Goal: Task Accomplishment & Management: Manage account settings

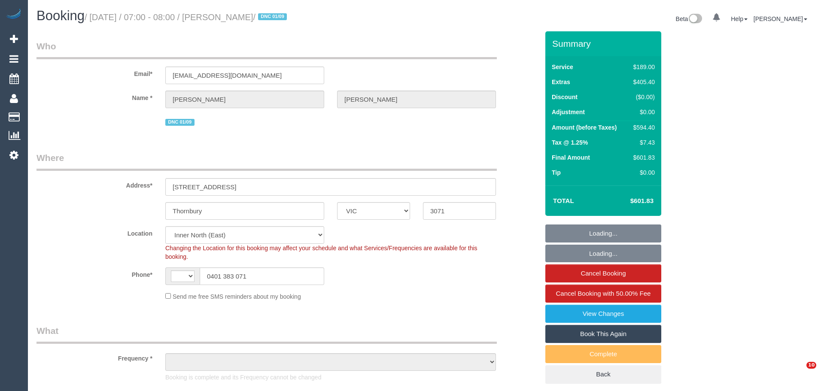
select select "VIC"
select select "string:AU"
select select "string:stripe-pm_1RuOoC2GScqysDRVg7DLXJ7y"
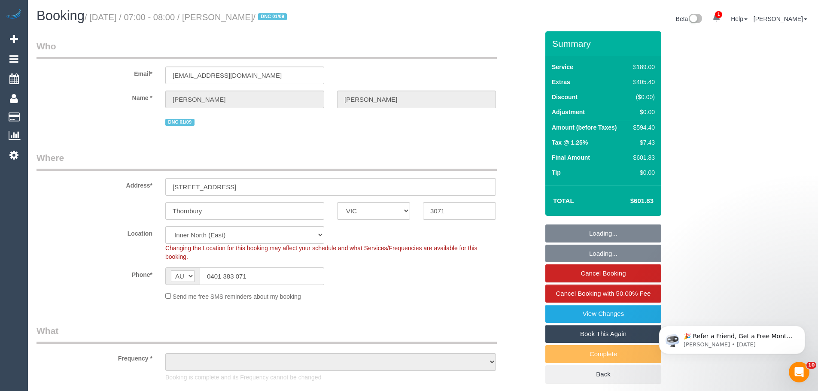
select select "number:28"
select select "number:15"
select select "number:19"
select select "number:36"
select select "object:1667"
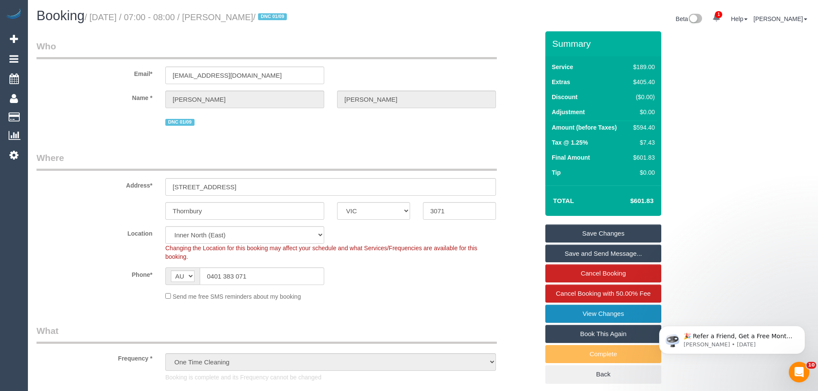
click at [597, 317] on link "View Changes" at bounding box center [604, 314] width 116 height 18
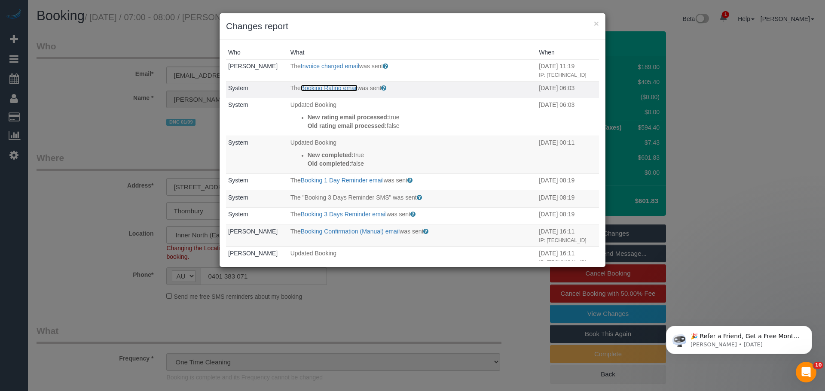
click at [310, 92] on link "Booking Rating email" at bounding box center [329, 88] width 57 height 7
click at [597, 26] on button "×" at bounding box center [596, 23] width 5 height 9
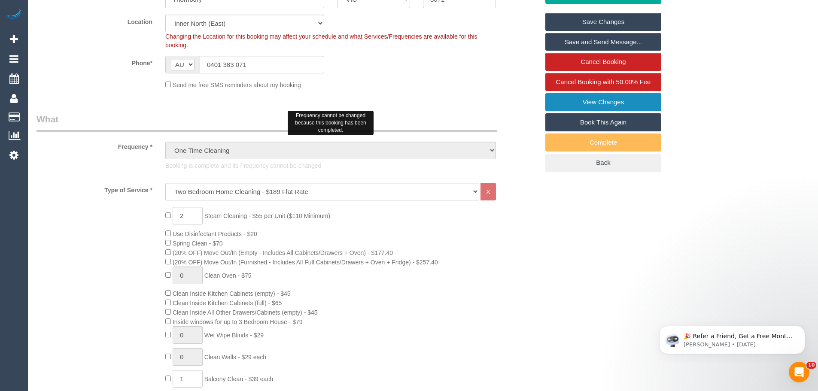
scroll to position [301, 0]
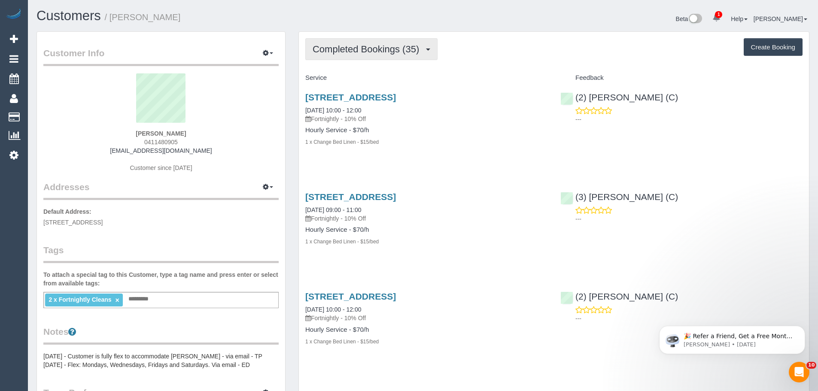
click at [378, 44] on span "Completed Bookings (35)" at bounding box center [368, 49] width 111 height 11
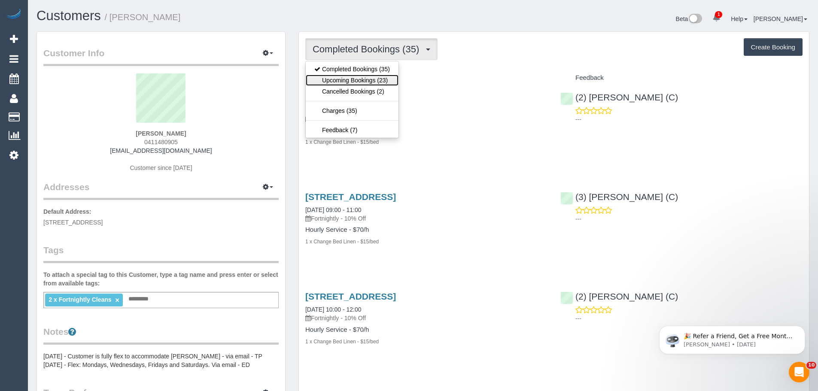
click at [386, 78] on link "Upcoming Bookings (23)" at bounding box center [352, 80] width 93 height 11
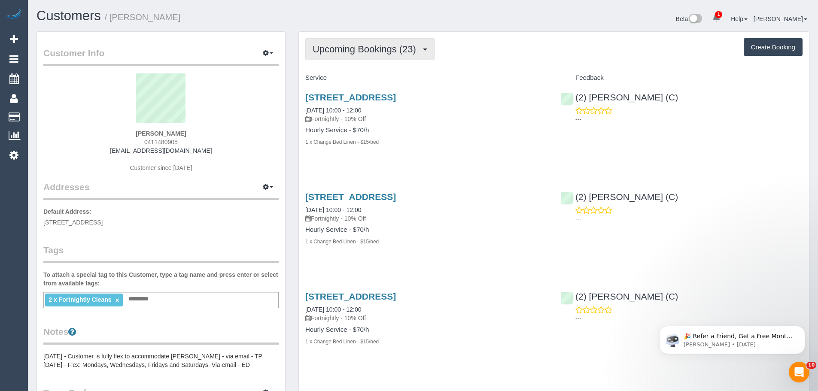
click at [344, 53] on span "Upcoming Bookings (23)" at bounding box center [367, 49] width 108 height 11
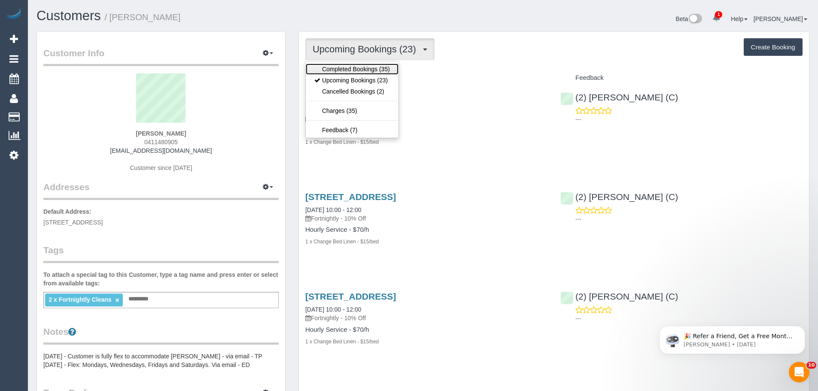
click at [343, 70] on link "Completed Bookings (35)" at bounding box center [352, 69] width 93 height 11
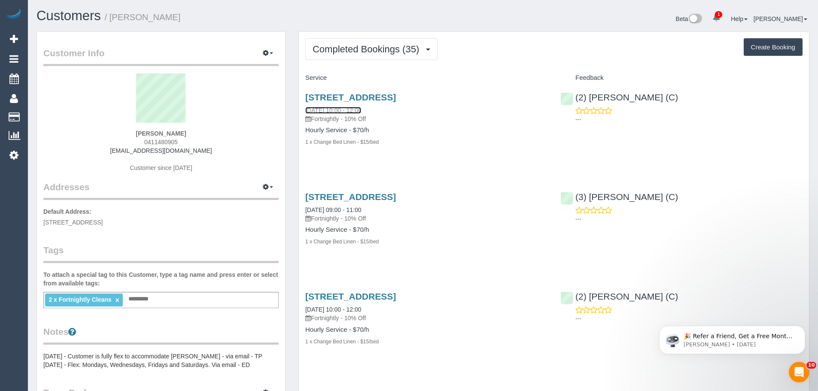
click at [337, 108] on link "05/09/2025 10:00 - 12:00" at bounding box center [333, 110] width 56 height 7
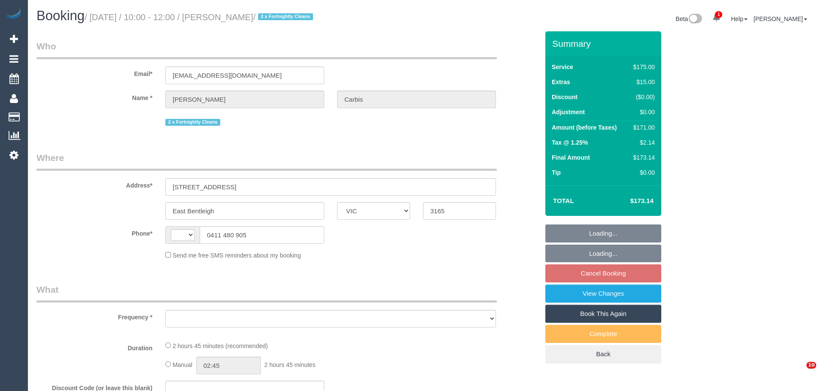
select select "VIC"
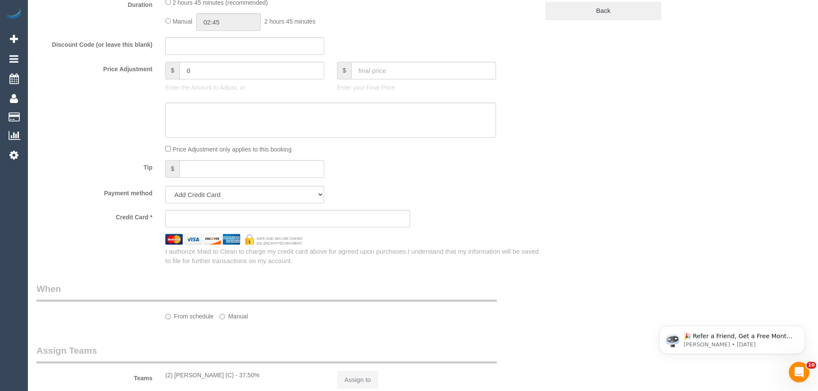
scroll to position [603, 0]
select select "string:AU"
select select "object:299"
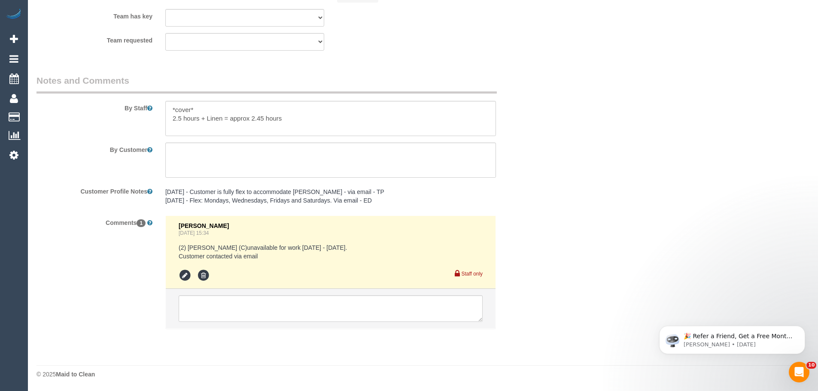
select select "string:stripe-pm_1RStPf2GScqysDRVWif38QxK"
select select "150"
select select "object:740"
select select "number:28"
select select "number:14"
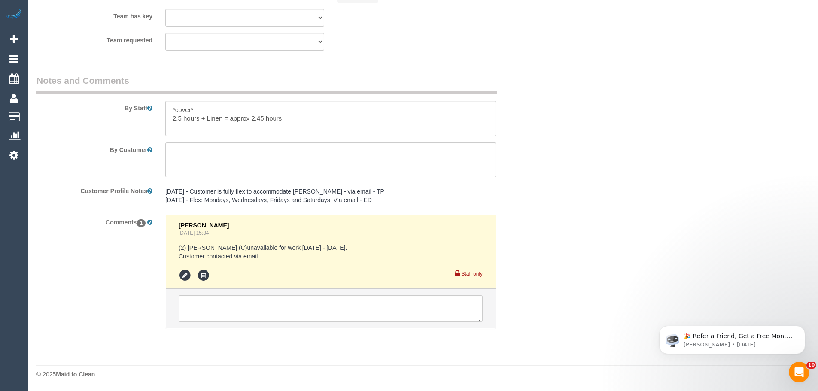
select select "number:19"
select select "number:36"
select select "number:34"
select select "number:11"
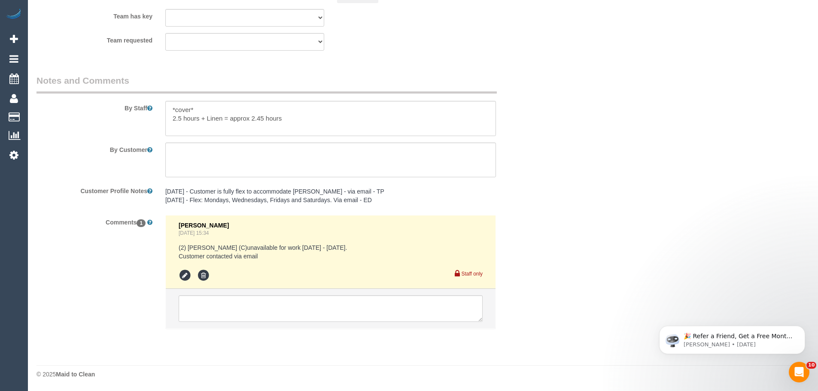
select select "spot3"
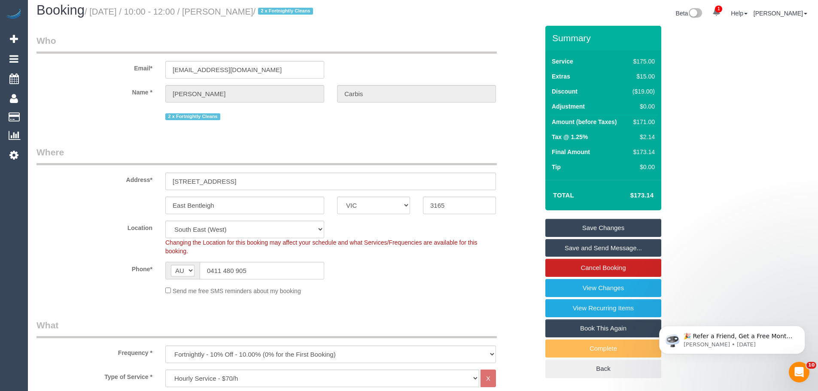
scroll to position [0, 0]
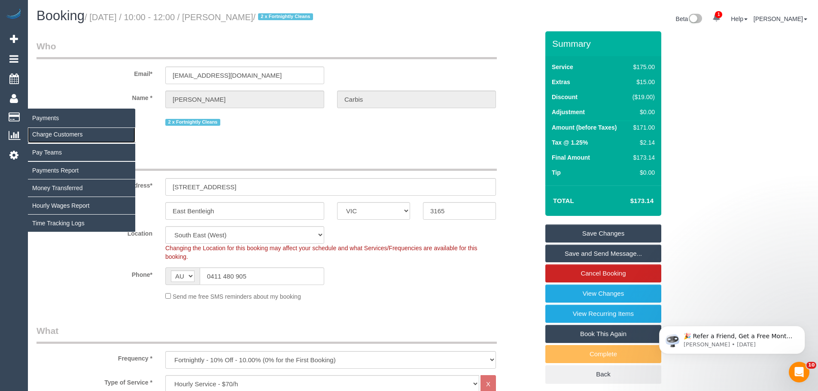
click at [46, 132] on link "Charge Customers" at bounding box center [81, 134] width 107 height 17
select select
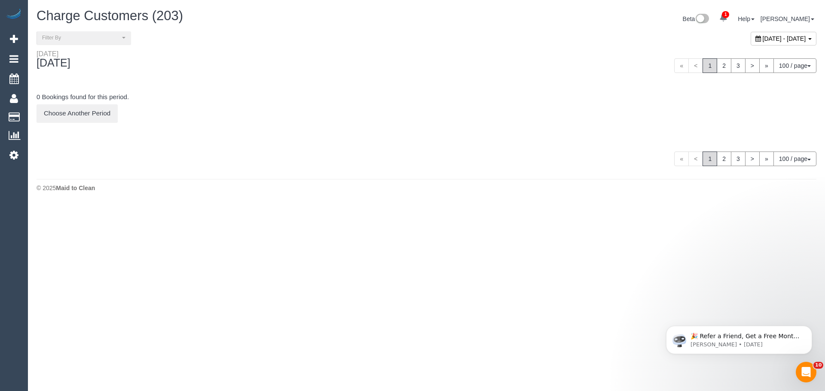
click at [763, 39] on span "September 08, 2025 - September 08, 2025" at bounding box center [784, 38] width 43 height 7
type input "**********"
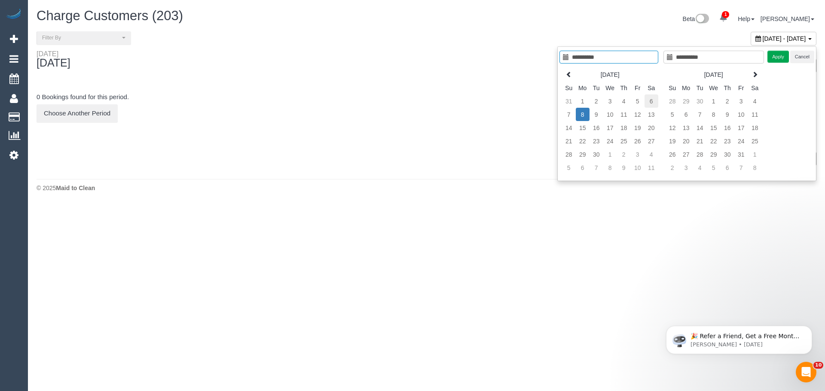
click at [644, 102] on td "6" at bounding box center [651, 101] width 14 height 13
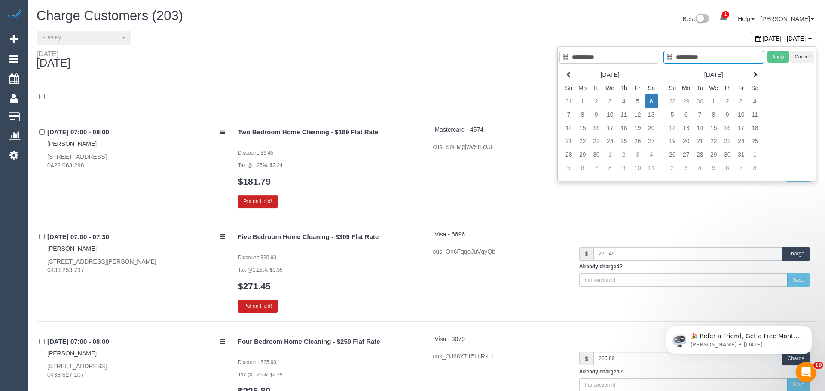
type input "**********"
click at [631, 98] on td "5" at bounding box center [631, 101] width 14 height 13
type input "**********"
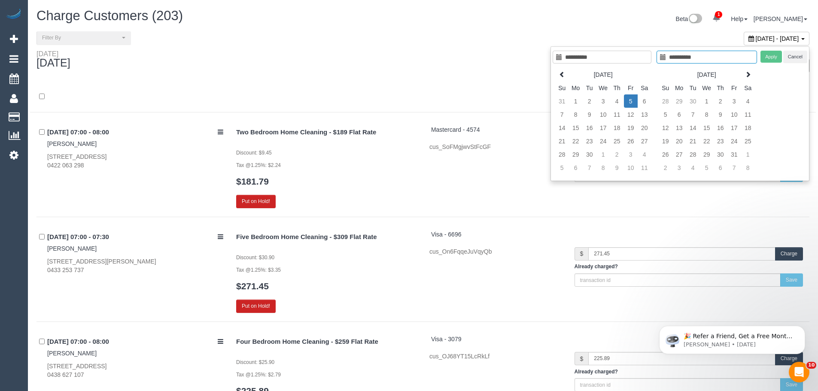
click at [627, 103] on td "5" at bounding box center [631, 101] width 14 height 13
click at [773, 58] on button "Apply" at bounding box center [771, 57] width 21 height 12
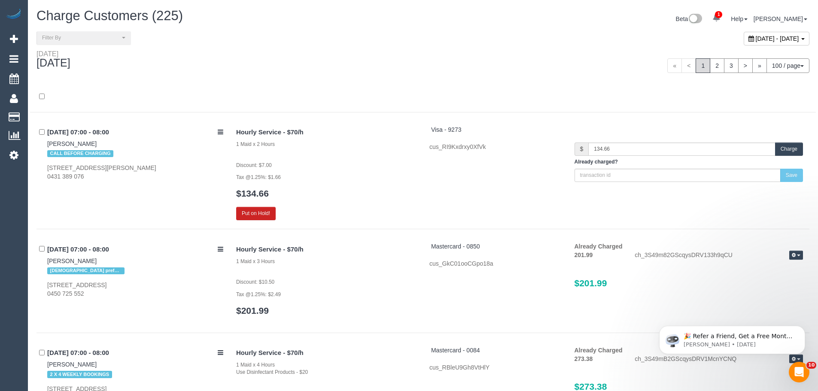
click at [323, 67] on div "Friday September 05, 2025" at bounding box center [226, 61] width 393 height 23
drag, startPoint x: 705, startPoint y: 42, endPoint x: 705, endPoint y: 47, distance: 5.6
click at [756, 42] on span "September 05, 2025 - September 05, 2025" at bounding box center [777, 38] width 43 height 7
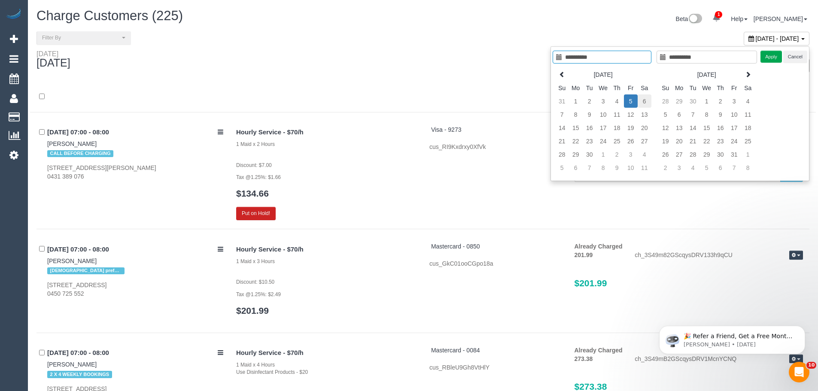
type input "**********"
click at [648, 100] on td "6" at bounding box center [645, 101] width 14 height 13
type input "**********"
click at [631, 97] on td "5" at bounding box center [631, 101] width 14 height 13
type input "**********"
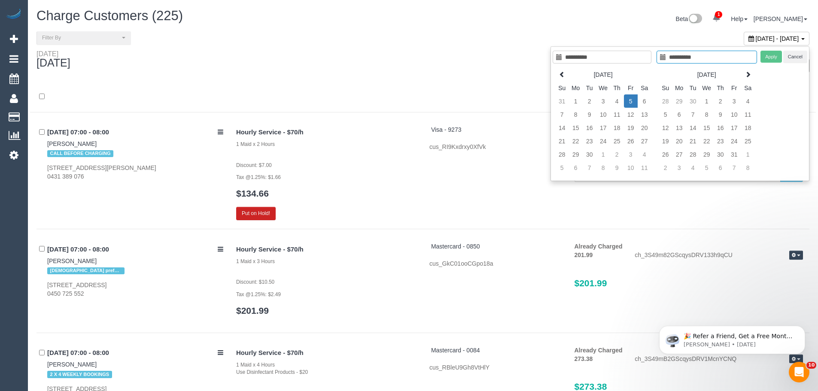
type input "**********"
click at [631, 101] on td "5" at bounding box center [631, 101] width 14 height 13
type input "**********"
click at [771, 59] on button "Apply" at bounding box center [771, 57] width 21 height 12
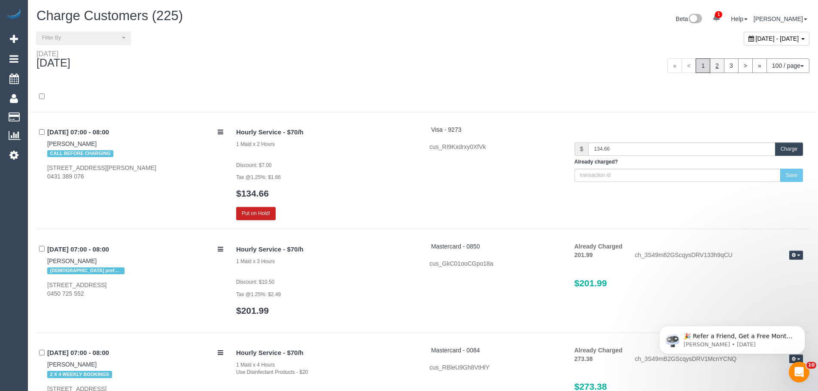
click at [713, 63] on link "2" at bounding box center [717, 65] width 15 height 15
click at [717, 68] on link "2" at bounding box center [717, 65] width 15 height 15
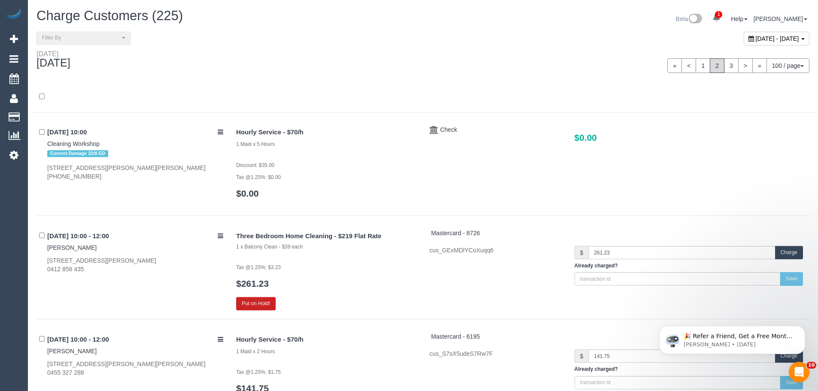
scroll to position [2092, 0]
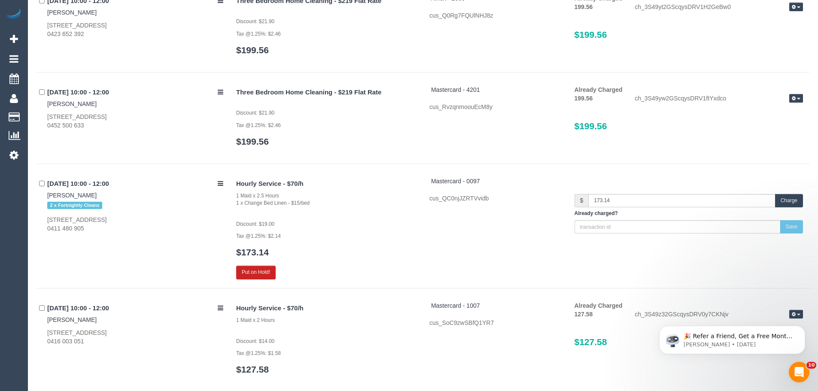
click at [797, 203] on button "Charge" at bounding box center [789, 200] width 28 height 13
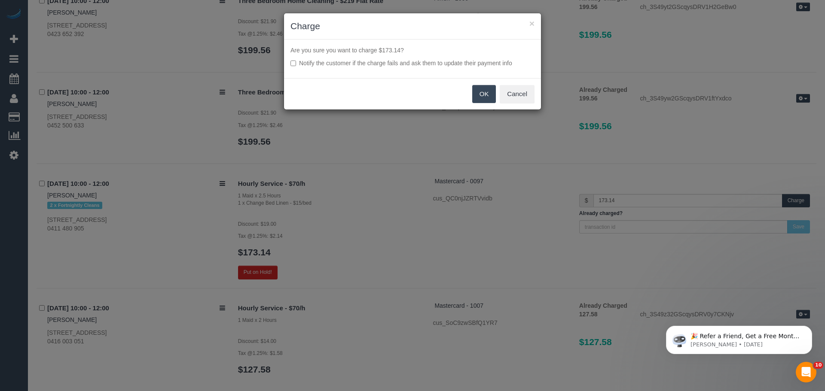
click at [487, 98] on button "OK" at bounding box center [484, 94] width 24 height 18
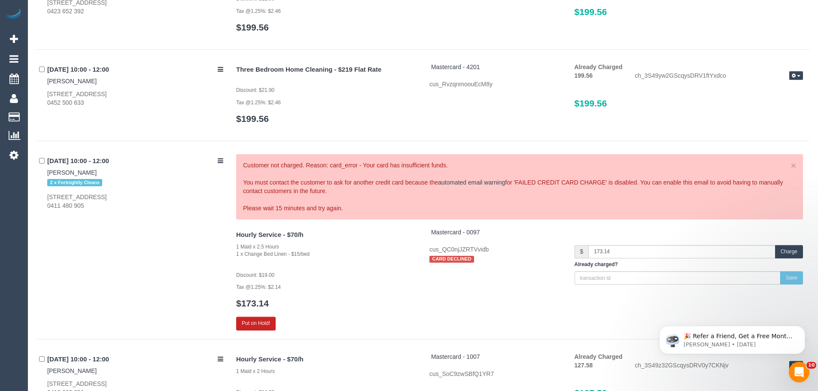
scroll to position [2135, 0]
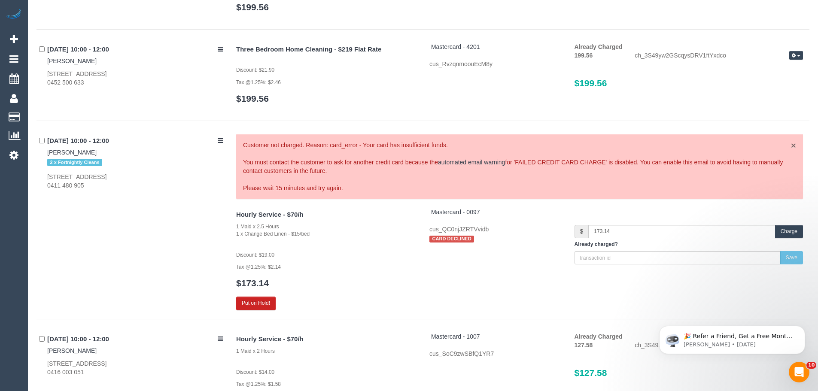
click at [792, 143] on link "×" at bounding box center [793, 145] width 5 height 9
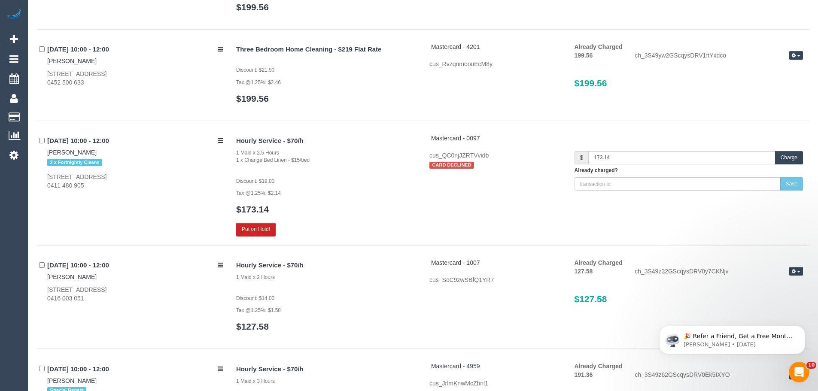
click at [791, 156] on button "Charge" at bounding box center [789, 157] width 28 height 13
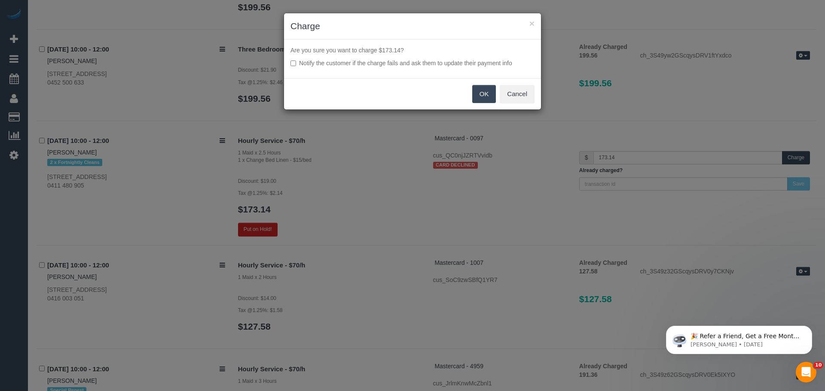
click at [475, 100] on button "OK" at bounding box center [484, 94] width 24 height 18
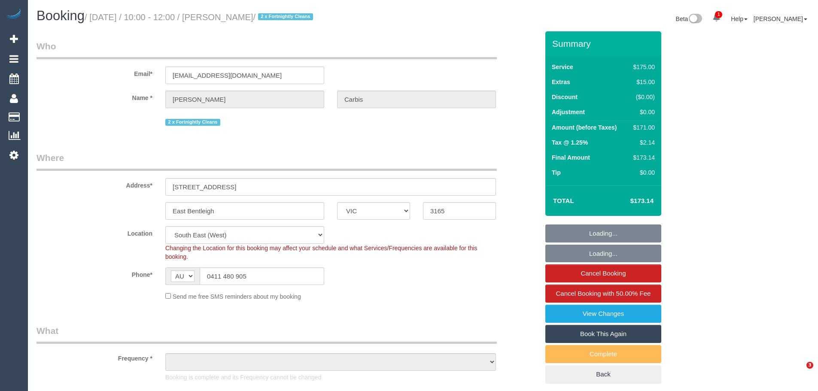
select select "VIC"
select select "object:708"
select select "number:28"
select select "number:14"
select select "number:19"
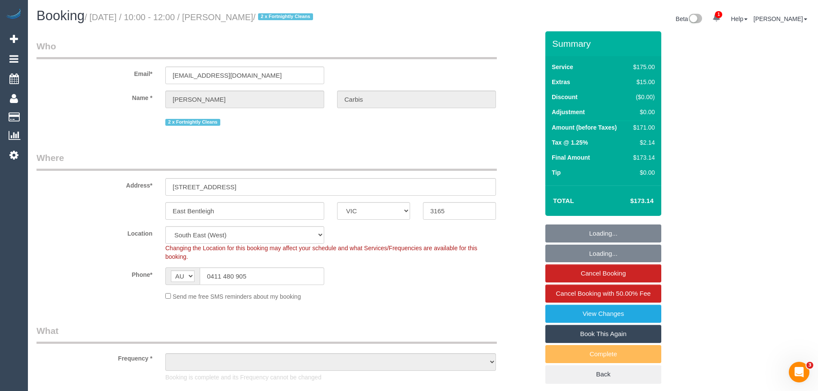
select select "number:36"
select select "number:34"
select select "number:11"
select select "string:stripe-pm_1RStPf2GScqysDRVWif38QxK"
select select "150"
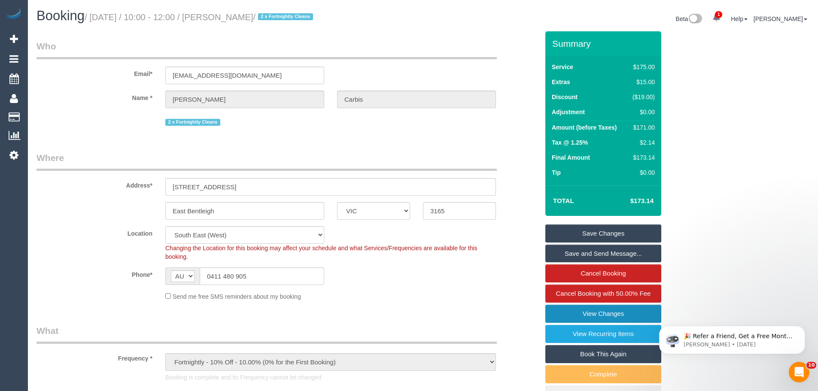
click at [607, 311] on link "View Changes" at bounding box center [604, 314] width 116 height 18
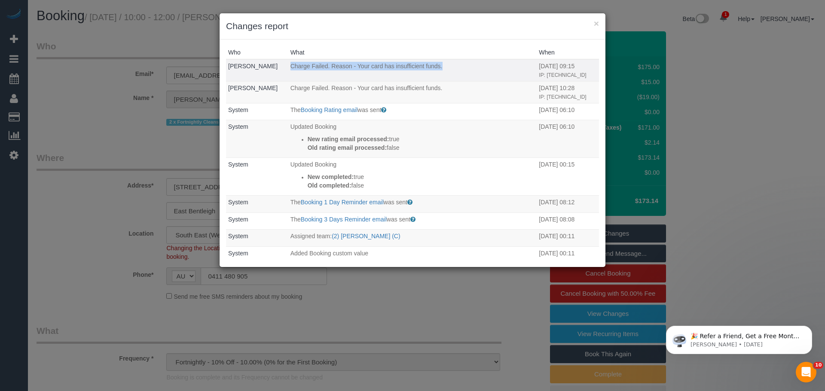
drag, startPoint x: 281, startPoint y: 67, endPoint x: 447, endPoint y: 60, distance: 166.0
click at [447, 60] on td "Charge Failed. Reason - Your card has insufficient funds." at bounding box center [412, 70] width 249 height 22
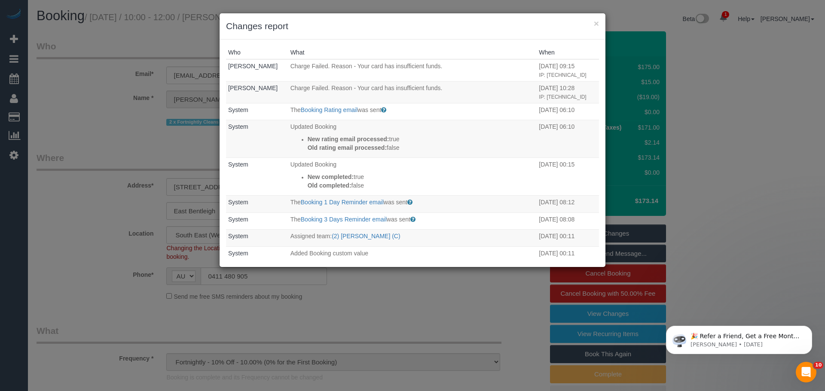
click at [543, 29] on h3 "Changes report" at bounding box center [412, 26] width 373 height 13
click at [594, 23] on button "×" at bounding box center [596, 23] width 5 height 9
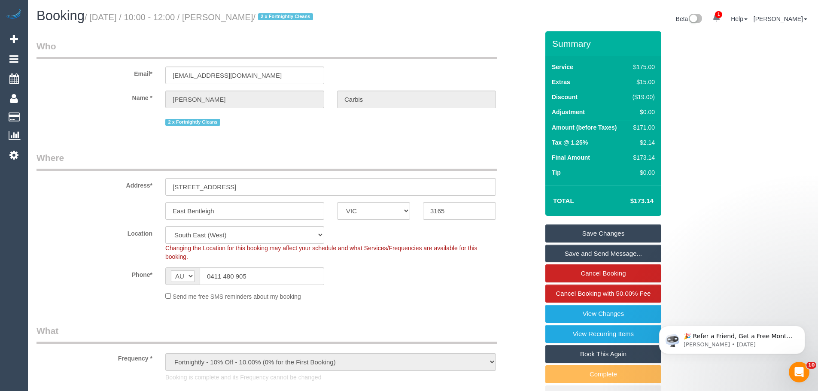
drag, startPoint x: 285, startPoint y: 18, endPoint x: 237, endPoint y: 15, distance: 47.8
click at [237, 15] on small "/ September 05, 2025 / 10:00 - 12:00 / Laura Carbis / 2 x Fortnightly Cleans" at bounding box center [200, 16] width 231 height 9
copy small "Laura Carbis"
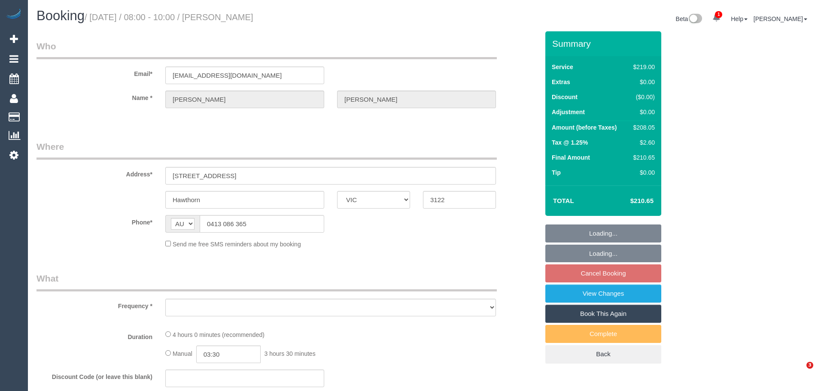
select select "VIC"
select select "string:stripe-pm_1QtHYx2GScqysDRVr08i4d6w"
select select "number:28"
select select "number:14"
select select "number:18"
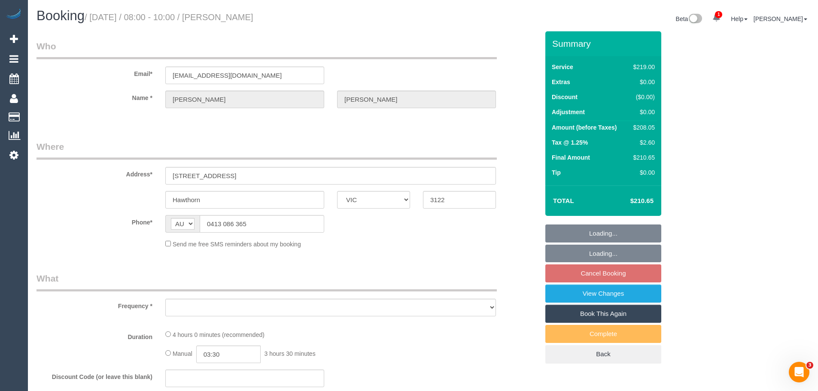
select select "number:24"
select select "number:35"
select select "number:26"
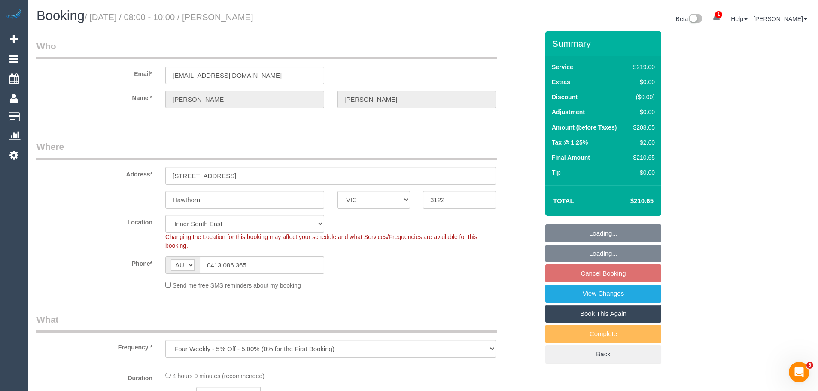
select select "object:1284"
select select "spot1"
select select "object:1388"
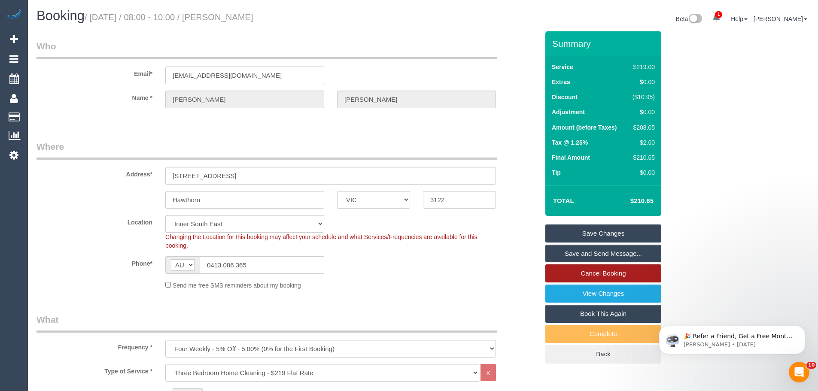
click at [635, 271] on link "Cancel Booking" at bounding box center [604, 274] width 116 height 18
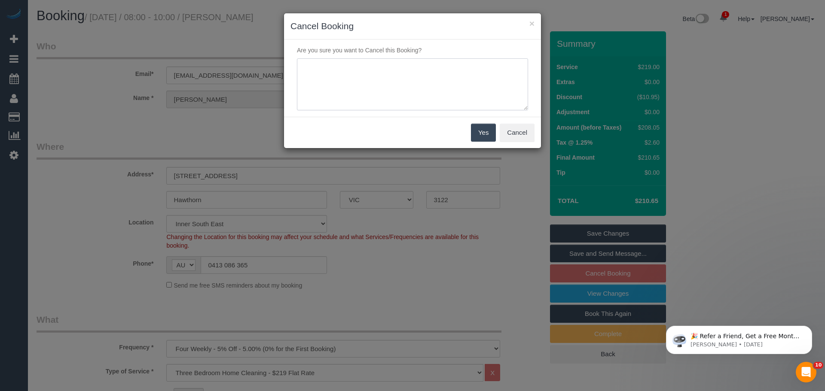
click at [412, 62] on textarea at bounding box center [412, 84] width 231 height 52
type textarea "husband has gastro, no option to cancel with fee, discussed with Tomasz - CE"
click at [485, 137] on button "Yes" at bounding box center [483, 133] width 25 height 18
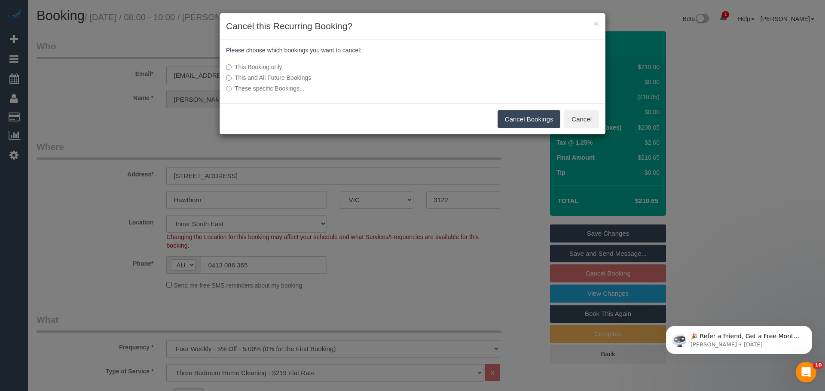
click at [506, 119] on button "Cancel Bookings" at bounding box center [529, 119] width 63 height 18
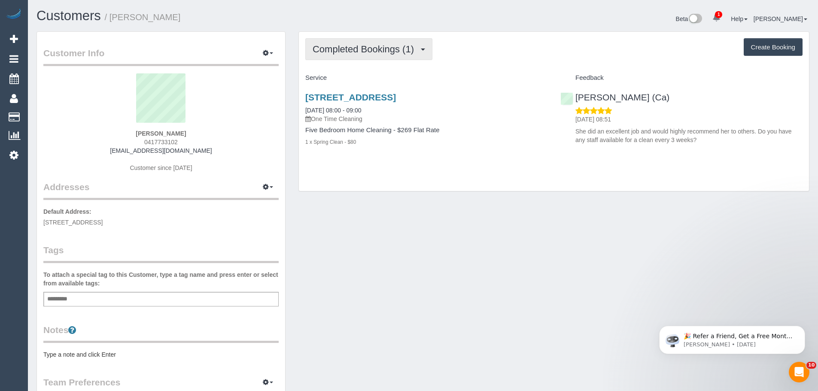
click at [395, 46] on span "Completed Bookings (1)" at bounding box center [366, 49] width 106 height 11
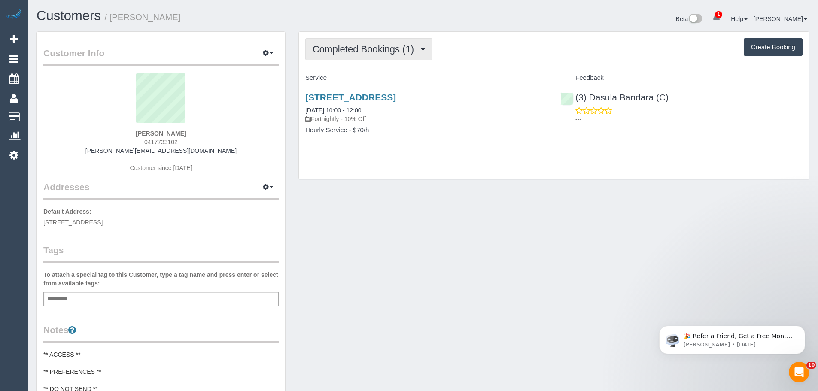
click at [360, 53] on span "Completed Bookings (1)" at bounding box center [366, 49] width 106 height 11
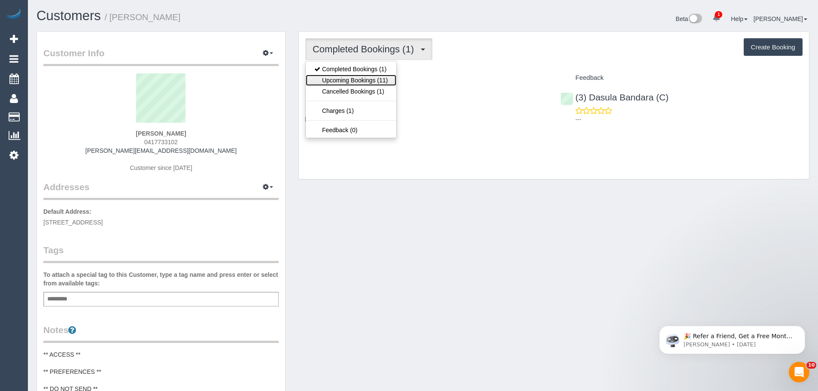
click at [357, 77] on link "Upcoming Bookings (11)" at bounding box center [351, 80] width 91 height 11
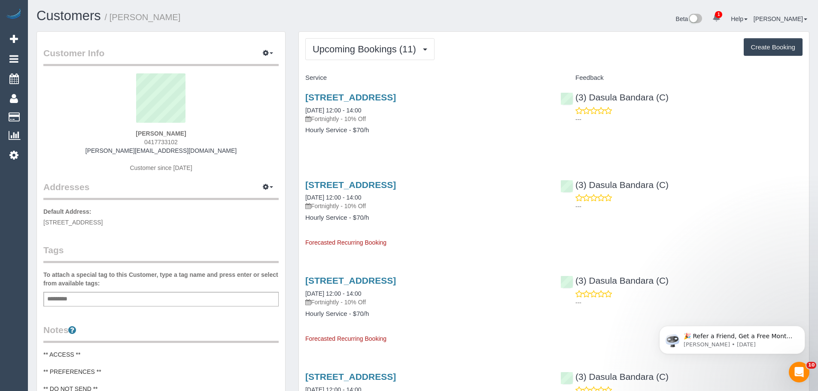
drag, startPoint x: 143, startPoint y: 142, endPoint x: 204, endPoint y: 140, distance: 60.6
click at [204, 140] on div "David ABZATZ 0417733102 david.abzatz@gmail.com Customer since 2025" at bounding box center [160, 126] width 235 height 107
click at [188, 134] on div "David ABZATZ 0417733102 david.abzatz@gmail.com Customer since 2025" at bounding box center [160, 126] width 235 height 107
drag, startPoint x: 188, startPoint y: 134, endPoint x: 122, endPoint y: 133, distance: 66.2
click at [122, 133] on div "David ABZATZ 0417733102 david.abzatz@gmail.com Customer since 2025" at bounding box center [160, 126] width 235 height 107
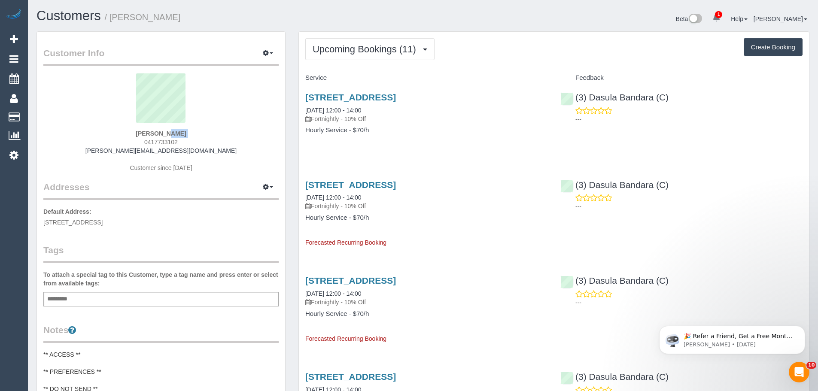
copy div "David ABZATZ"
drag, startPoint x: 273, startPoint y: 117, endPoint x: 175, endPoint y: 124, distance: 98.6
click at [133, 131] on div "David ABZATZ 0417733102 david.abzatz@gmail.com Customer since 2025" at bounding box center [160, 126] width 235 height 107
drag, startPoint x: 132, startPoint y: 129, endPoint x: 199, endPoint y: 141, distance: 68.2
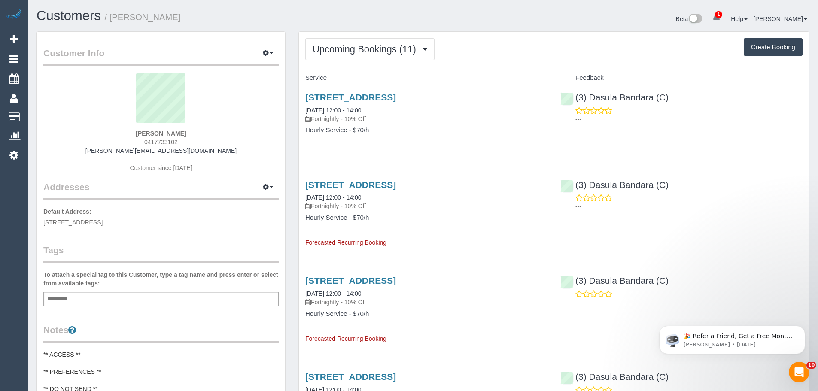
click at [199, 141] on div "David ABZATZ 0417733102 david.abzatz@gmail.com Customer since 2025" at bounding box center [160, 126] width 235 height 107
copy div "David ABZATZ 0417733102"
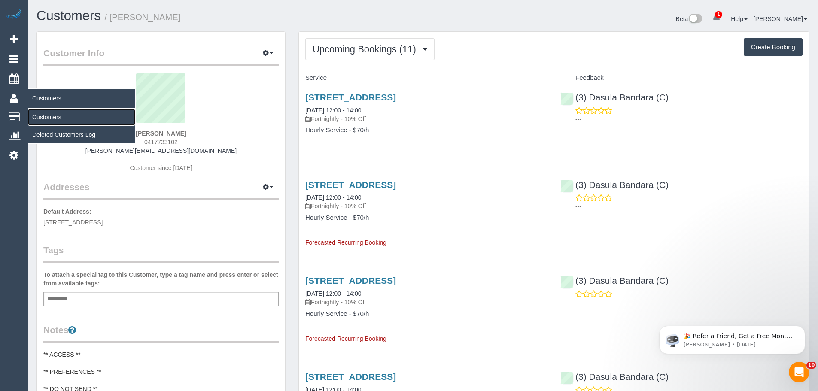
drag, startPoint x: 46, startPoint y: 117, endPoint x: 95, endPoint y: 101, distance: 51.5
click at [46, 117] on link "Customers" at bounding box center [81, 117] width 107 height 17
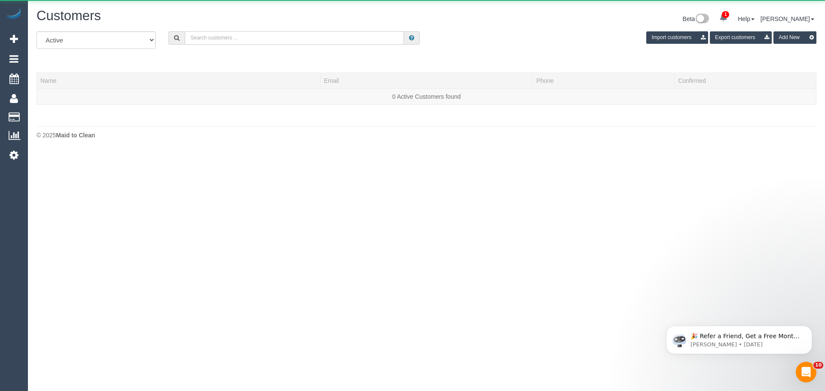
click at [233, 39] on input "text" at bounding box center [294, 37] width 219 height 13
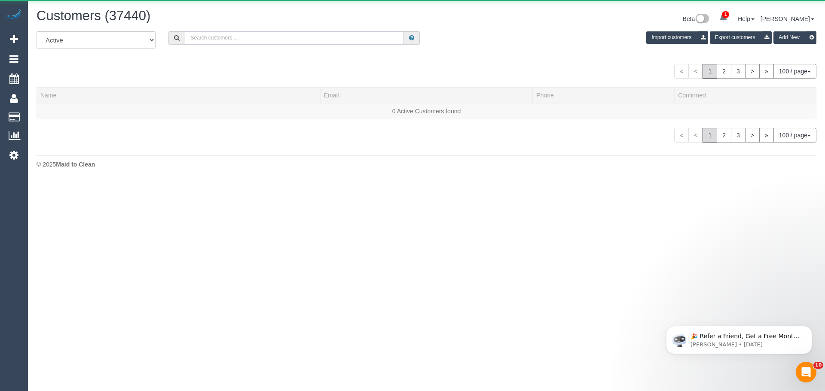
paste input "61420281012"
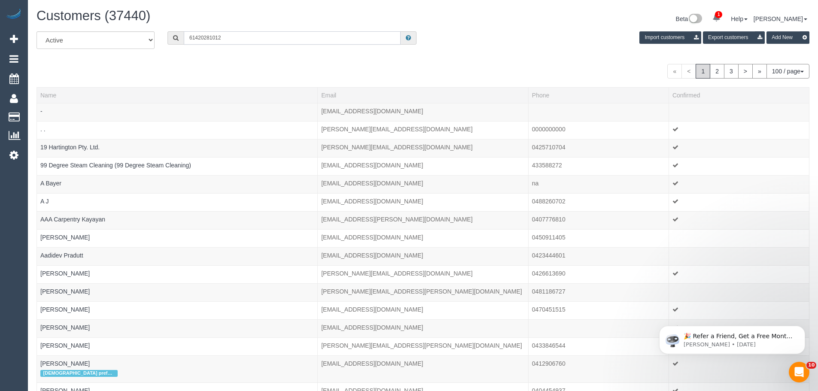
drag, startPoint x: 195, startPoint y: 37, endPoint x: 165, endPoint y: 37, distance: 30.1
click at [165, 37] on div "61420281012" at bounding box center [292, 37] width 262 height 13
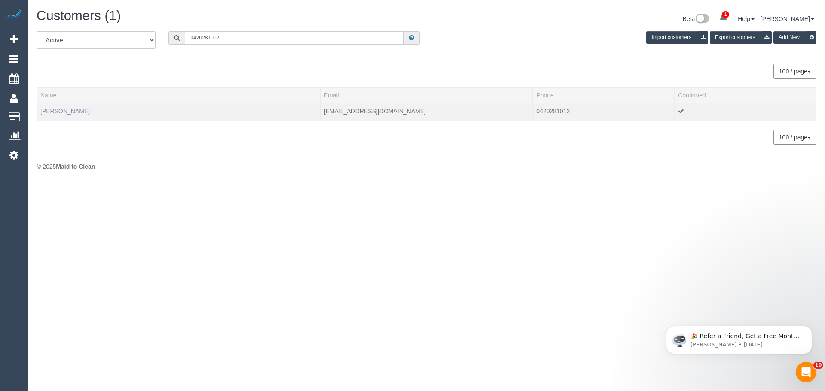
type input "0420281012"
click at [65, 111] on link "Shania Kufner" at bounding box center [64, 111] width 49 height 7
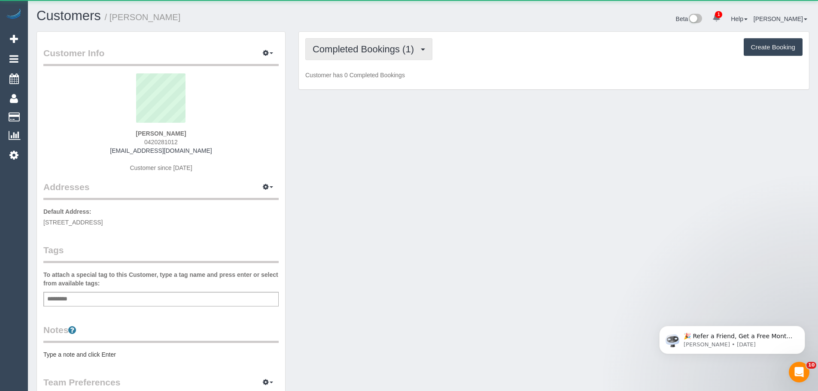
click at [369, 52] on span "Completed Bookings (1)" at bounding box center [366, 49] width 106 height 11
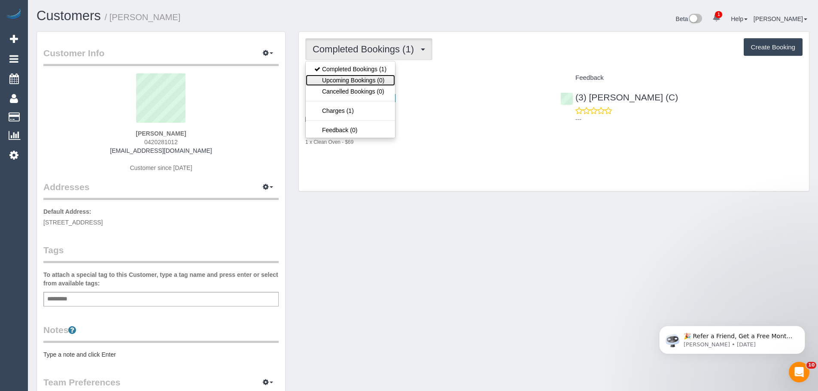
click at [357, 78] on link "Upcoming Bookings (0)" at bounding box center [350, 80] width 89 height 11
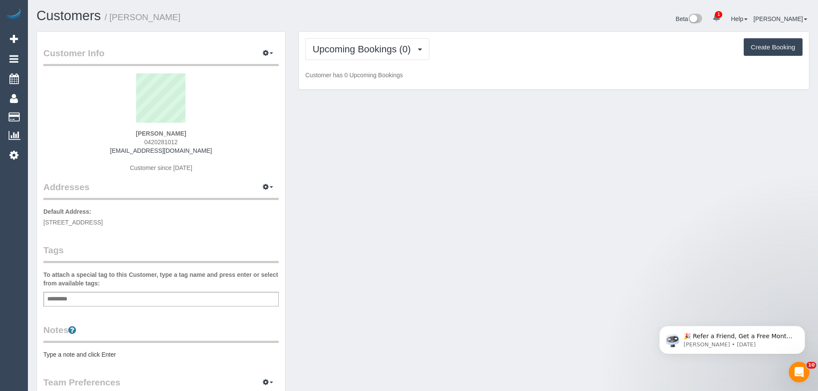
click at [164, 139] on span "0420281012" at bounding box center [161, 142] width 34 height 7
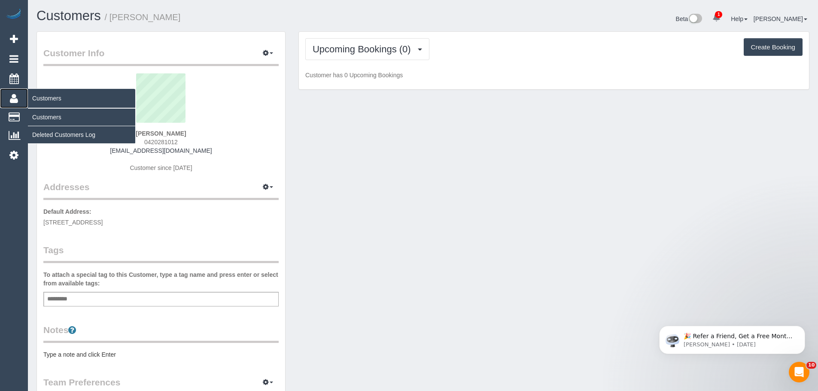
click at [16, 94] on icon at bounding box center [14, 98] width 8 height 10
click at [54, 116] on link "Customers" at bounding box center [81, 117] width 107 height 17
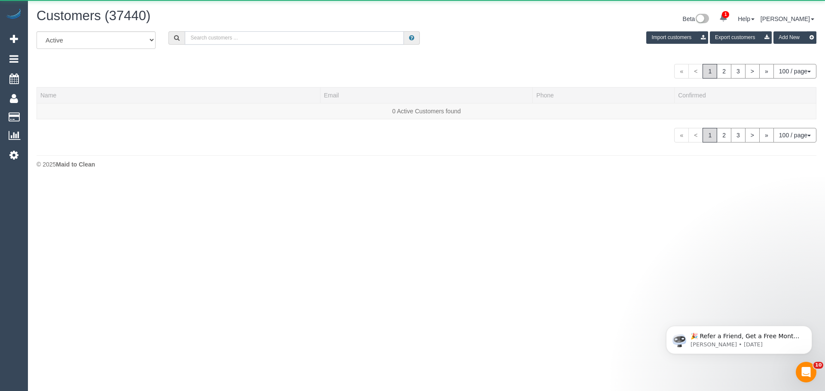
click at [222, 39] on input "text" at bounding box center [294, 37] width 219 height 13
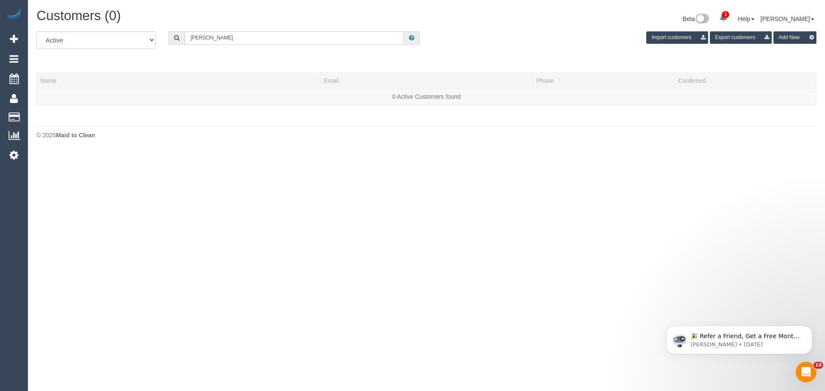
click at [200, 36] on input "ricky boyd" at bounding box center [294, 37] width 219 height 13
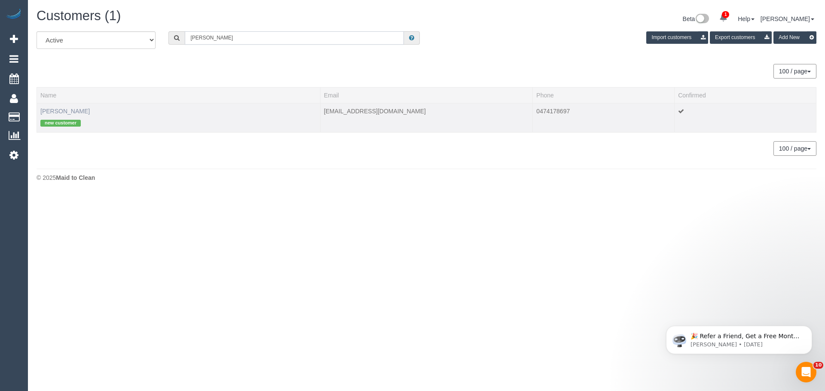
type input "ricki boyd"
click at [57, 110] on link "Ricki Boyd" at bounding box center [64, 111] width 49 height 7
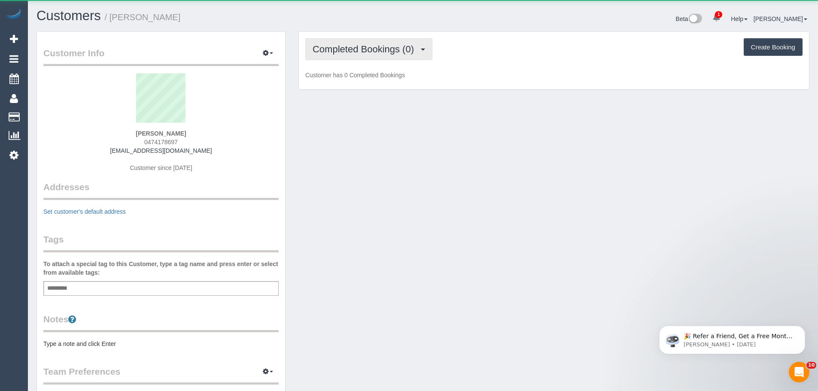
click at [321, 50] on span "Completed Bookings (0)" at bounding box center [366, 49] width 106 height 11
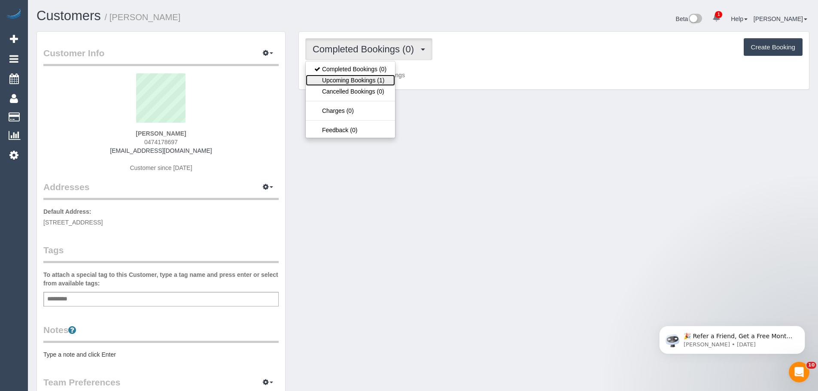
click at [329, 77] on link "Upcoming Bookings (1)" at bounding box center [350, 80] width 89 height 11
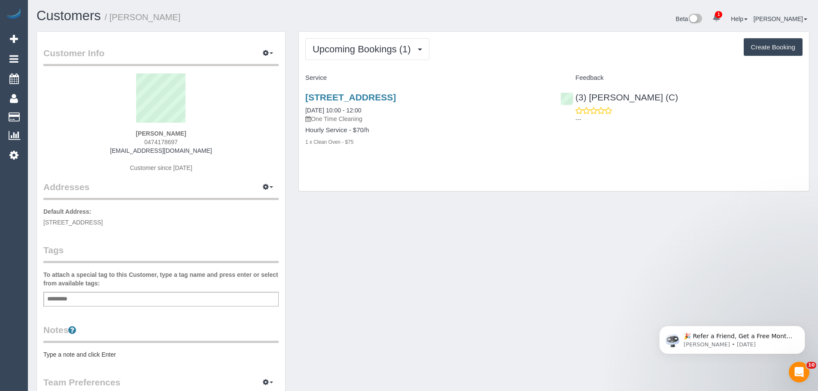
drag, startPoint x: 143, startPoint y: 131, endPoint x: 188, endPoint y: 130, distance: 44.7
click at [188, 130] on div "Ricki Boyd 0474178697 rickiwork96@gmail.com Customer since 2025" at bounding box center [160, 126] width 235 height 107
copy strong "Ricki Boyd"
drag, startPoint x: 134, startPoint y: 125, endPoint x: 135, endPoint y: 130, distance: 4.9
click at [134, 125] on sui-profile-pic at bounding box center [161, 101] width 223 height 56
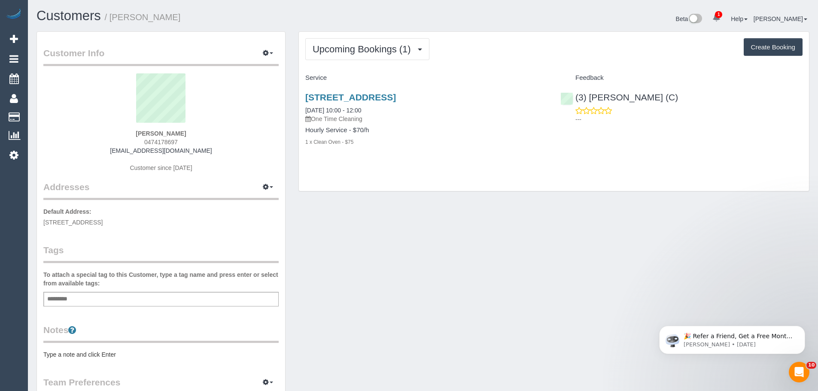
drag, startPoint x: 135, startPoint y: 130, endPoint x: 187, endPoint y: 143, distance: 53.7
click at [187, 143] on div "Ricki Boyd 0474178697 rickiwork96@gmail.com Customer since 2025" at bounding box center [160, 126] width 235 height 107
copy div "Ricki Boyd 0474178697"
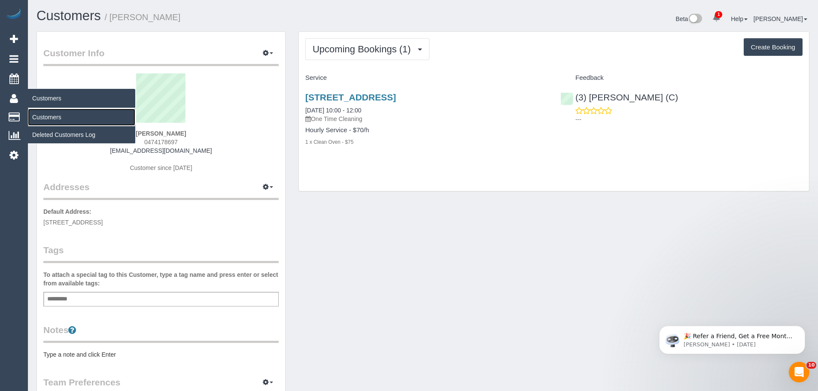
click at [49, 117] on link "Customers" at bounding box center [81, 117] width 107 height 17
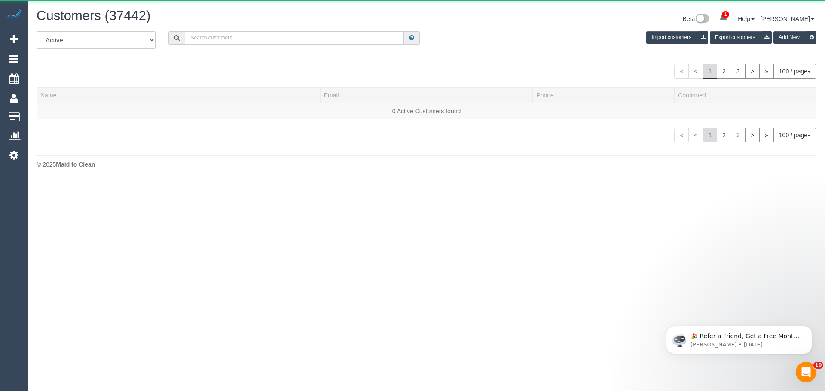
click at [250, 36] on input "text" at bounding box center [294, 37] width 219 height 13
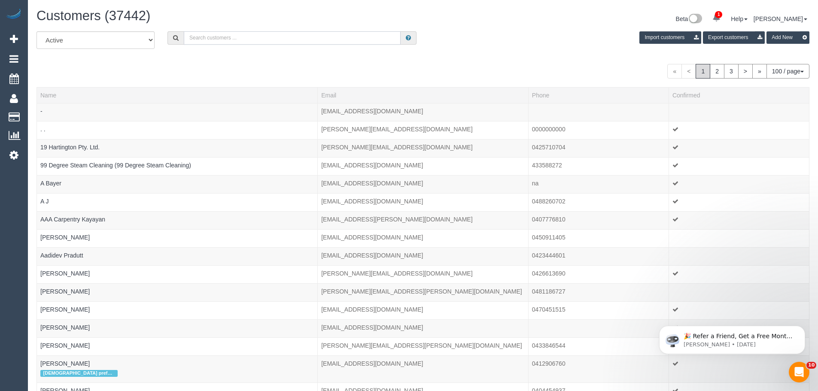
click at [314, 38] on input "text" at bounding box center [292, 37] width 217 height 13
paste input "61402068088"
drag, startPoint x: 195, startPoint y: 38, endPoint x: 123, endPoint y: 35, distance: 72.3
click at [137, 34] on div "All Active Archived 61402068088 Import customers Export customers Add New" at bounding box center [423, 43] width 786 height 24
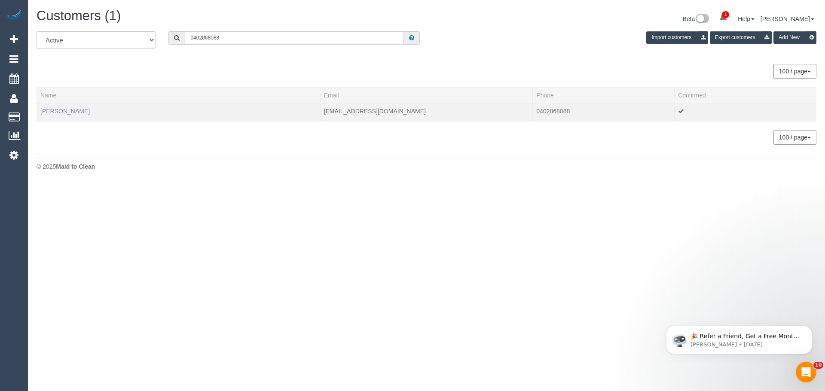
type input "0402068088"
click at [68, 113] on link "[PERSON_NAME]" at bounding box center [64, 111] width 49 height 7
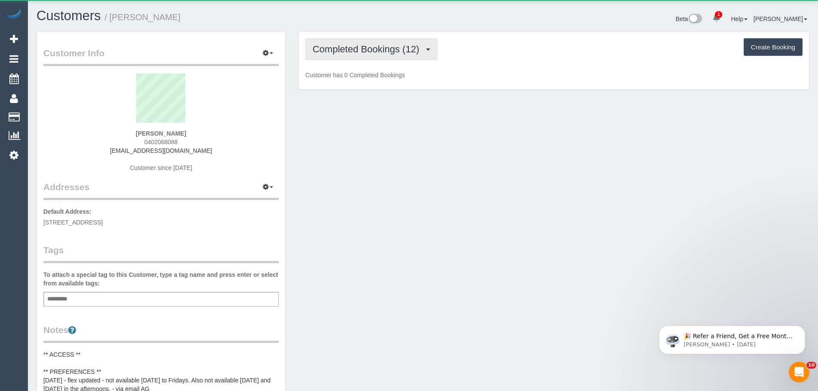
click at [342, 46] on span "Completed Bookings (12)" at bounding box center [368, 49] width 111 height 11
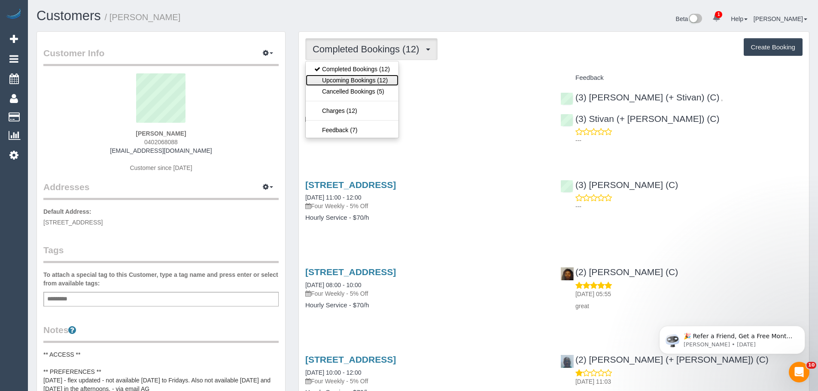
click at [350, 78] on link "Upcoming Bookings (12)" at bounding box center [352, 80] width 93 height 11
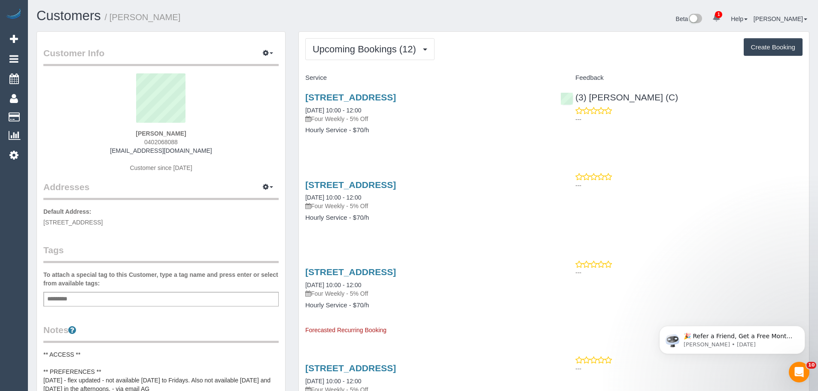
drag, startPoint x: 180, startPoint y: 131, endPoint x: 112, endPoint y: 131, distance: 68.7
click at [118, 132] on div "Chuni Truong 0402068088 chuni_t@hotmail.com Customer since 2024" at bounding box center [160, 126] width 235 height 107
copy strong "[PERSON_NAME]"
click at [144, 128] on sui-profile-pic at bounding box center [161, 101] width 223 height 56
drag, startPoint x: 131, startPoint y: 129, endPoint x: 188, endPoint y: 141, distance: 58.4
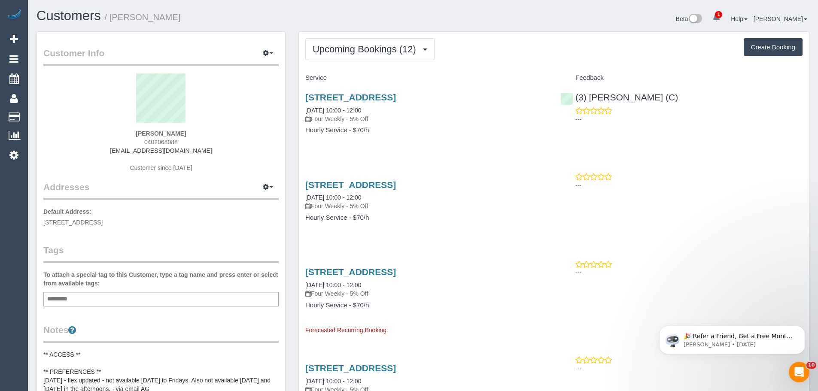
click at [188, 141] on div "Chuni Truong 0402068088 chuni_t@hotmail.com Customer since 2024" at bounding box center [160, 126] width 235 height 107
copy div "Chuni Truong 0402068088"
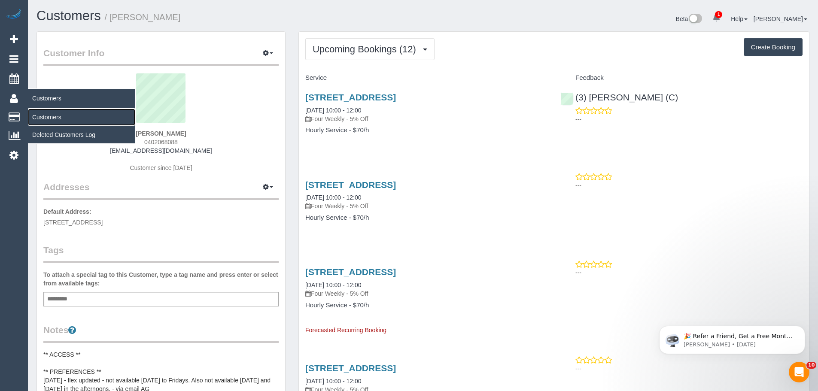
click at [51, 115] on link "Customers" at bounding box center [81, 117] width 107 height 17
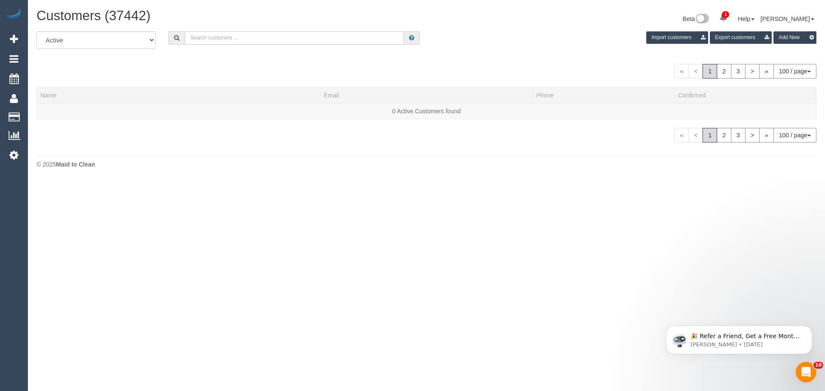
click at [256, 37] on input "text" at bounding box center [294, 37] width 219 height 13
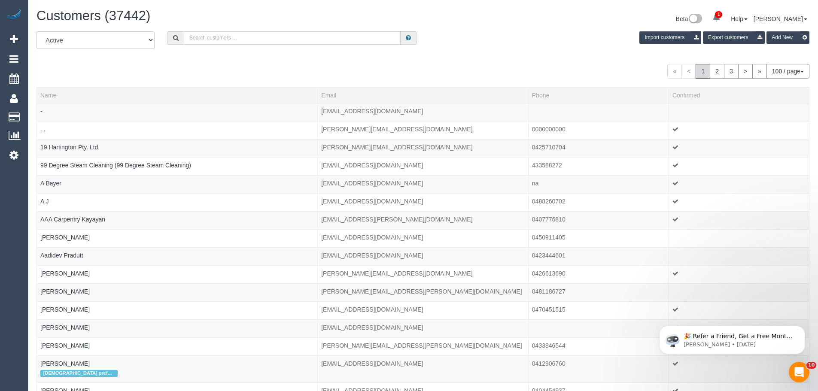
click at [320, 34] on input "text" at bounding box center [292, 37] width 217 height 13
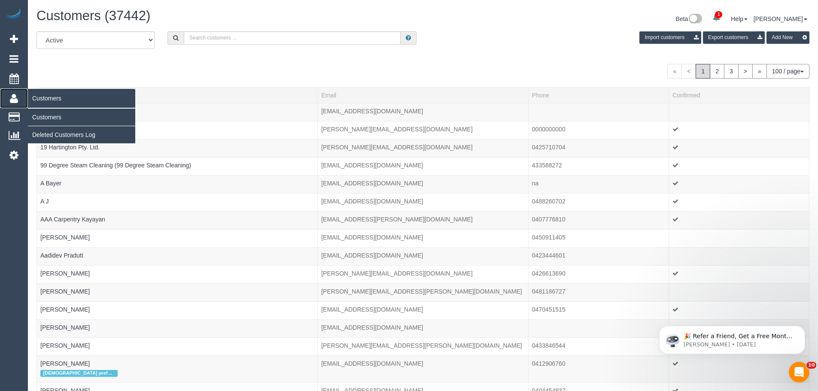
click at [12, 92] on link "Customers" at bounding box center [14, 99] width 28 height 20
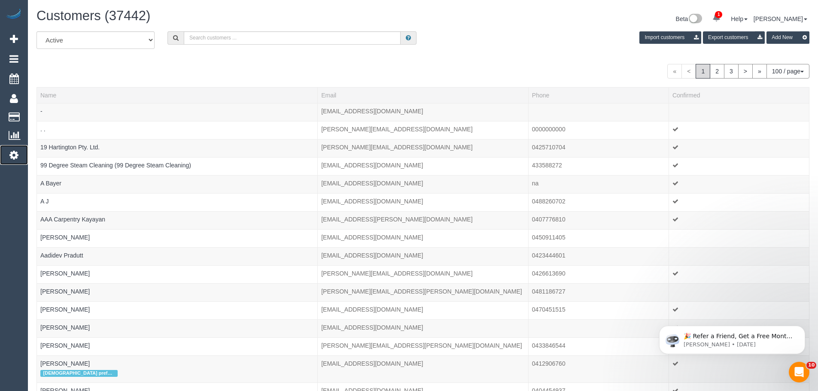
click at [15, 159] on icon at bounding box center [13, 155] width 9 height 10
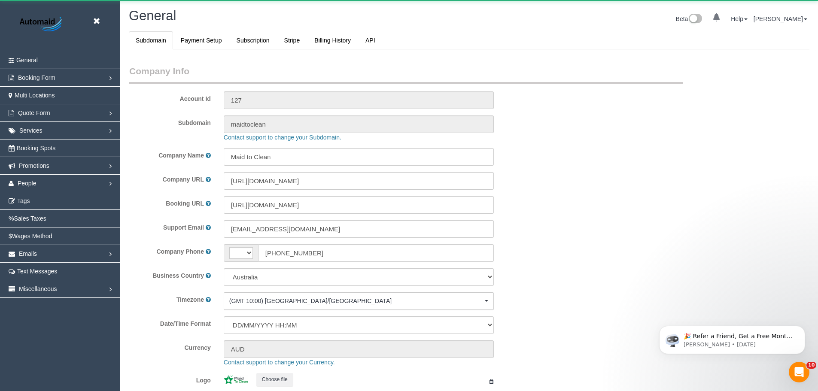
select select "string:AU"
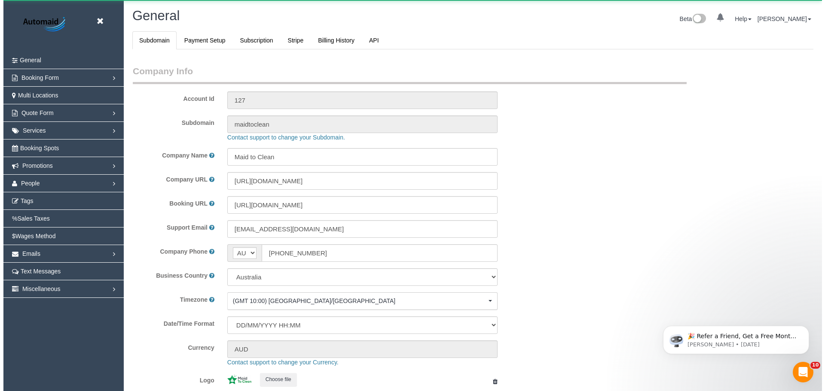
scroll to position [1947, 818]
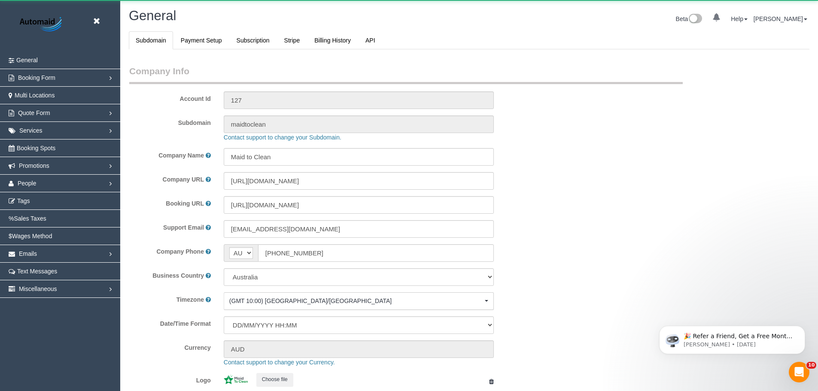
select select "1"
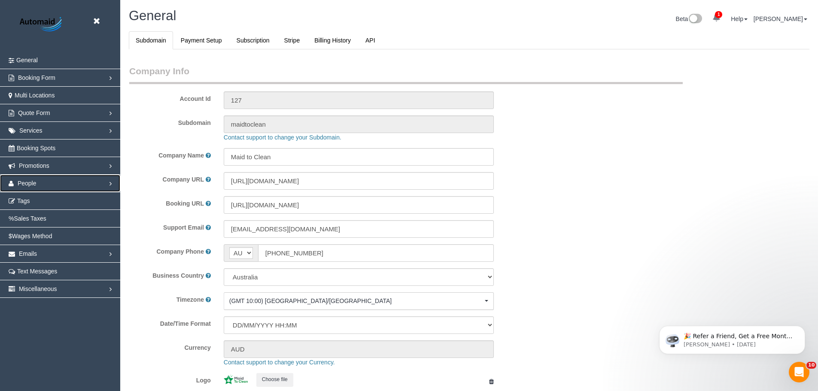
click at [36, 182] on span "People" at bounding box center [27, 183] width 19 height 7
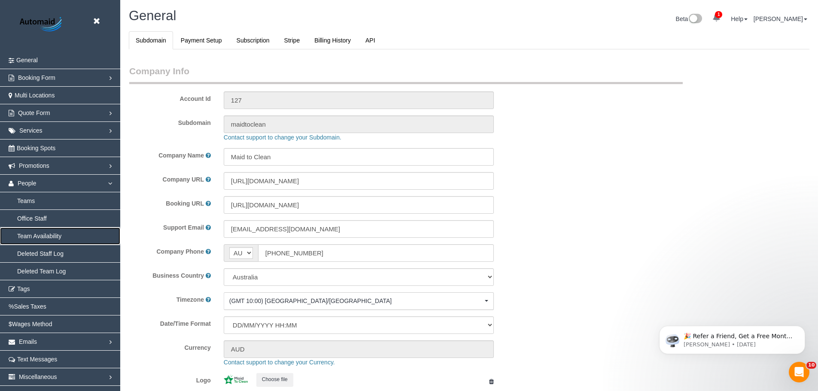
click at [31, 234] on link "Team Availability" at bounding box center [60, 236] width 120 height 17
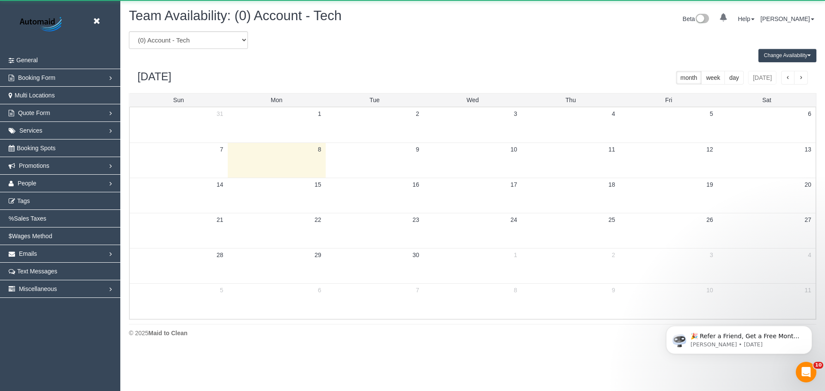
scroll to position [350, 825]
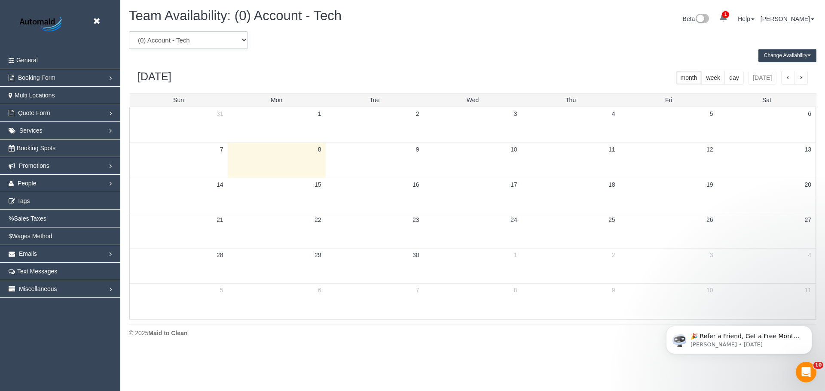
click at [180, 46] on select "(0) Account - Tech (0) Office (0) Raunak Test Account (1) Debbie Brodjanac (FT)…" at bounding box center [188, 40] width 119 height 18
select select "number:116070"
click at [129, 31] on select "(0) Account - Tech (0) Office (0) Raunak Test Account (1) Debbie Brodjanac (FT)…" at bounding box center [188, 40] width 119 height 18
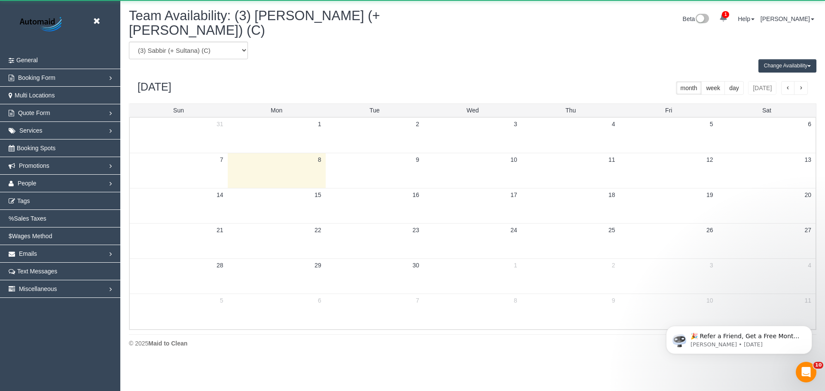
scroll to position [42612, 42138]
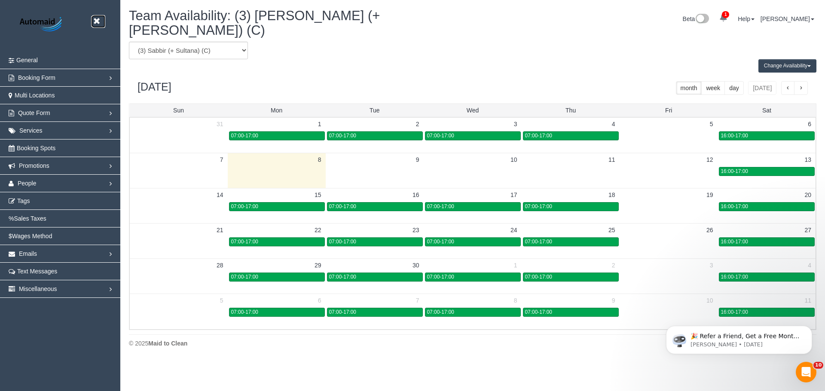
click at [96, 20] on icon at bounding box center [96, 21] width 11 height 11
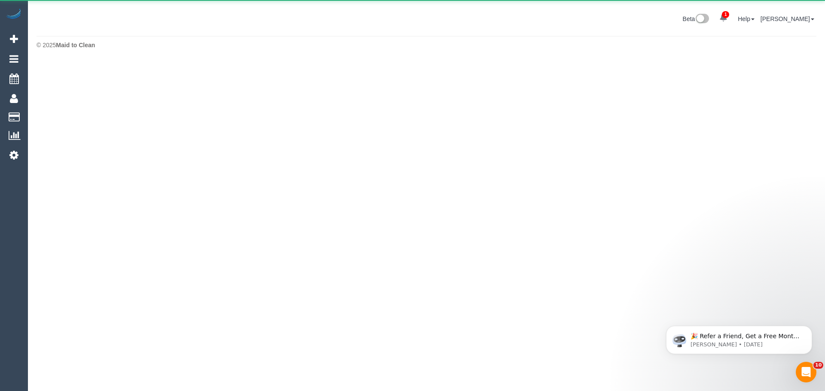
scroll to position [42901, 42138]
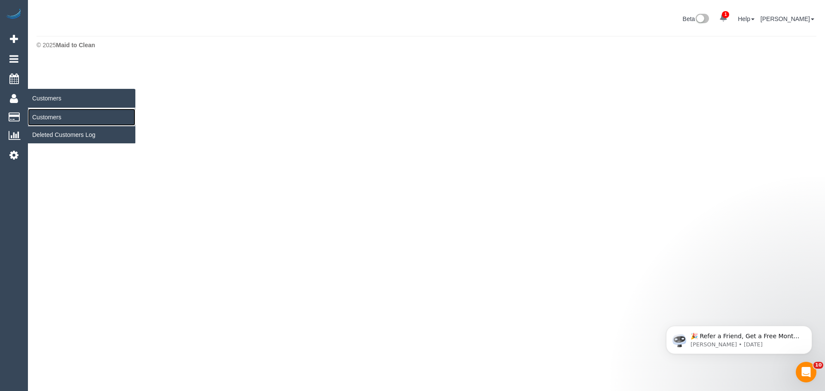
click at [43, 118] on link "Customers" at bounding box center [81, 117] width 107 height 17
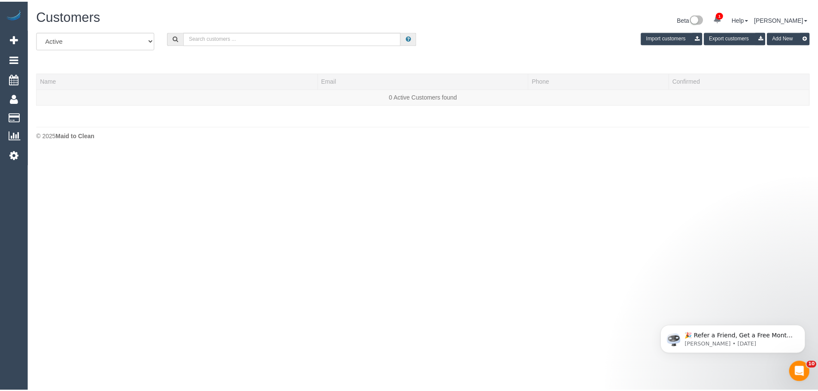
scroll to position [181, 825]
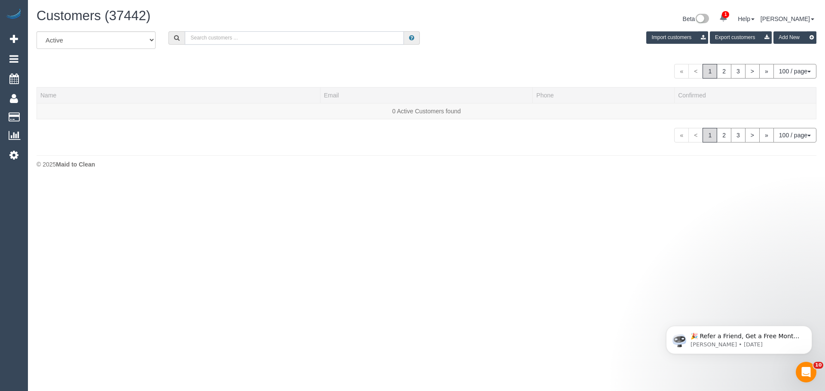
click at [314, 35] on input "text" at bounding box center [294, 37] width 219 height 13
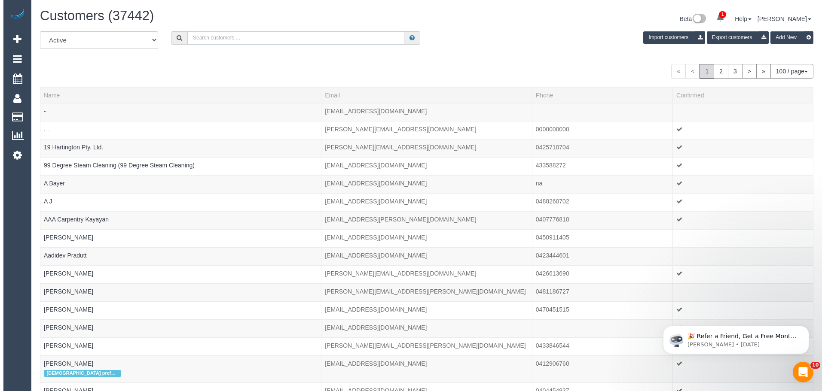
scroll to position [2081, 818]
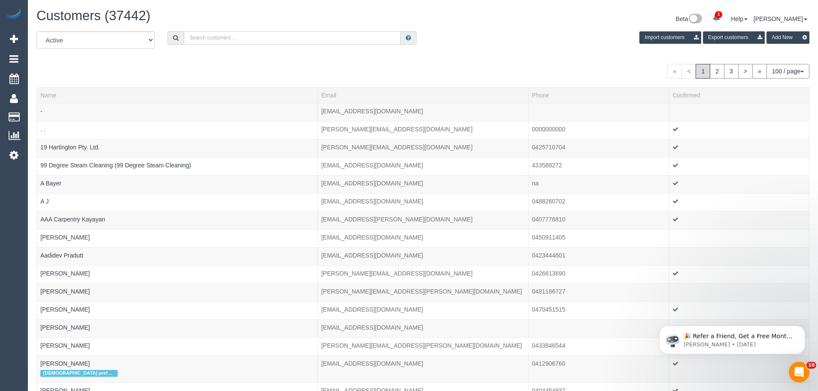
paste input "61401023674"
drag, startPoint x: 196, startPoint y: 37, endPoint x: 177, endPoint y: 38, distance: 19.4
click at [177, 38] on div "61401023674" at bounding box center [292, 37] width 249 height 13
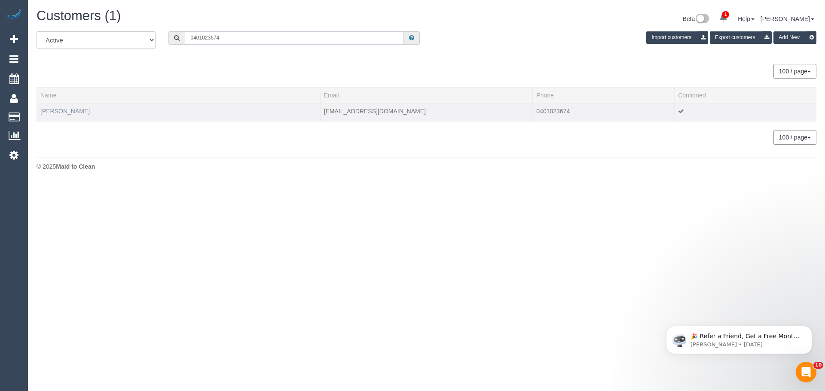
type input "0401023674"
click at [67, 112] on link "[PERSON_NAME]" at bounding box center [64, 111] width 49 height 7
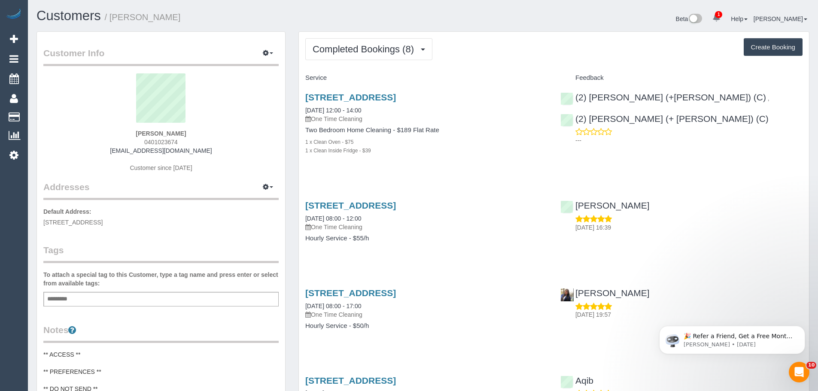
scroll to position [873, 818]
click at [354, 52] on span "Completed Bookings (8)" at bounding box center [366, 49] width 106 height 11
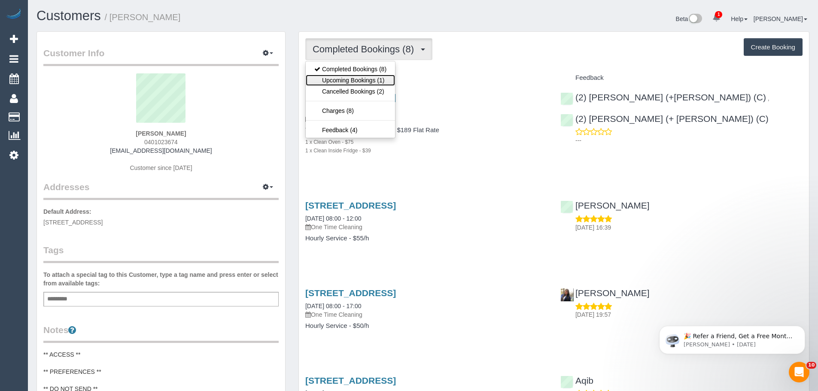
click at [357, 80] on link "Upcoming Bookings (1)" at bounding box center [350, 80] width 89 height 11
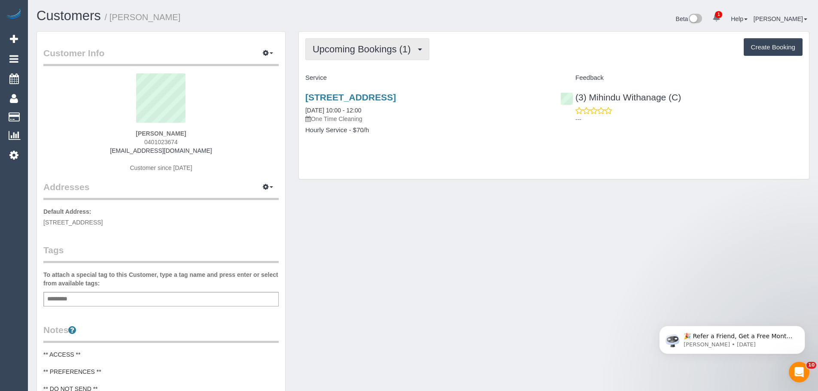
click at [387, 48] on span "Upcoming Bookings (1)" at bounding box center [364, 49] width 103 height 11
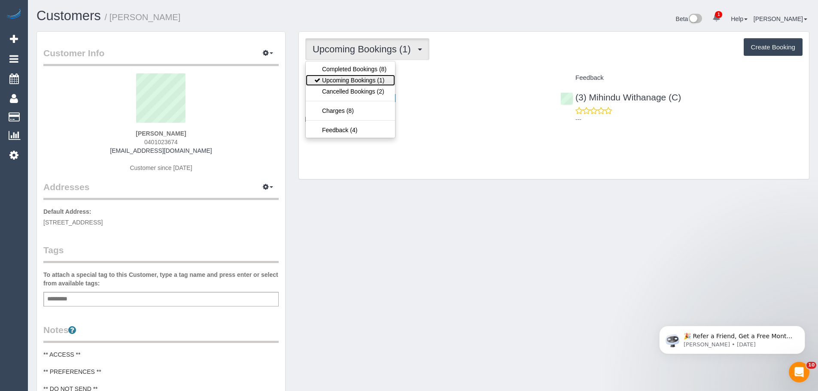
click at [357, 77] on link "Upcoming Bookings (1)" at bounding box center [350, 80] width 89 height 11
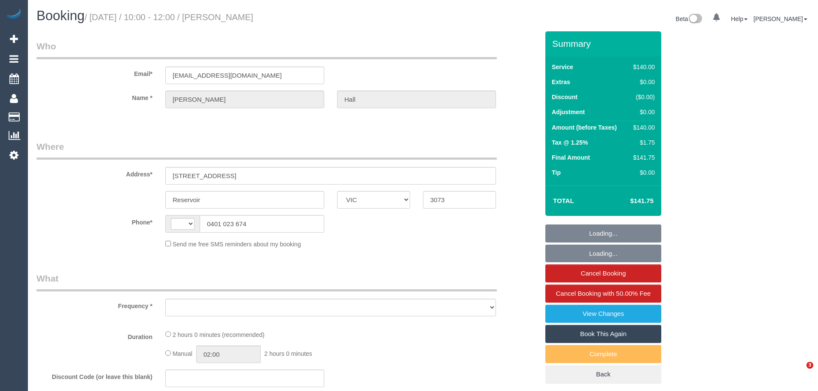
select select "VIC"
select select "string:AU"
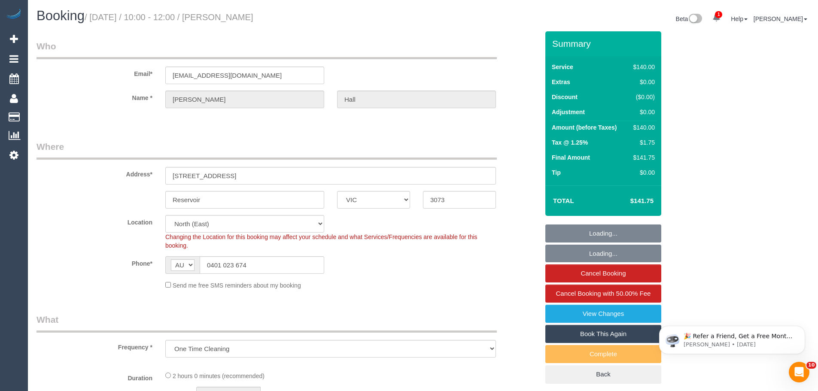
select select "object:548"
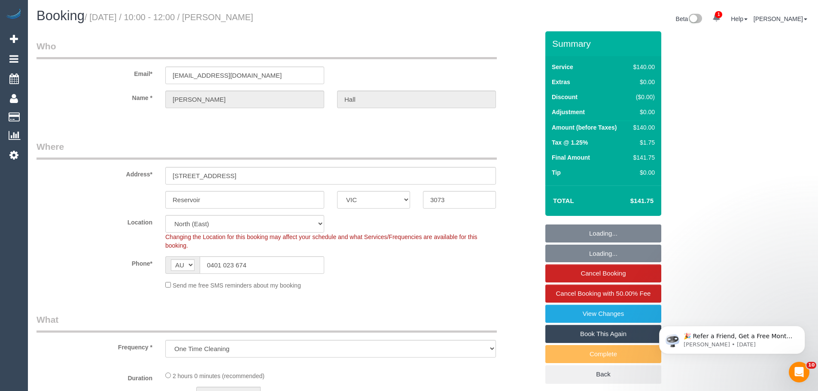
select select "string:stripe-pm_1QT9V72GScqysDRVJDC4yHoc"
select select "number:29"
select select "number:14"
select select "number:19"
select select "number:22"
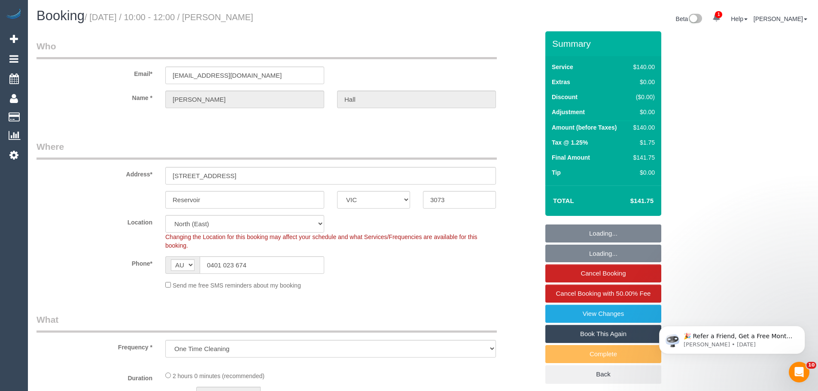
select select "number:13"
click at [601, 310] on link "View Changes" at bounding box center [604, 314] width 116 height 18
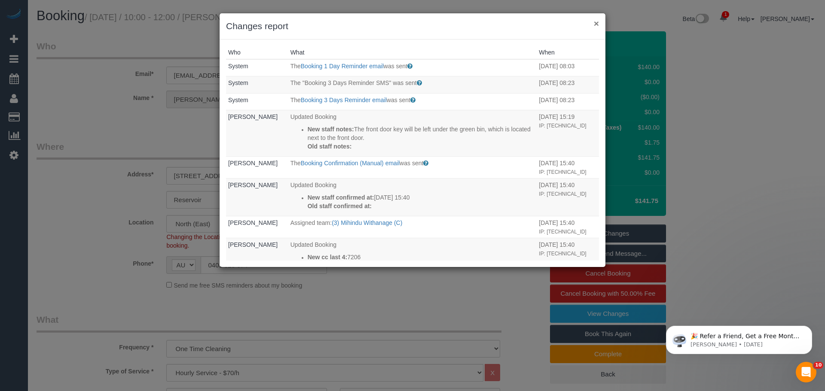
click at [595, 24] on button "×" at bounding box center [596, 23] width 5 height 9
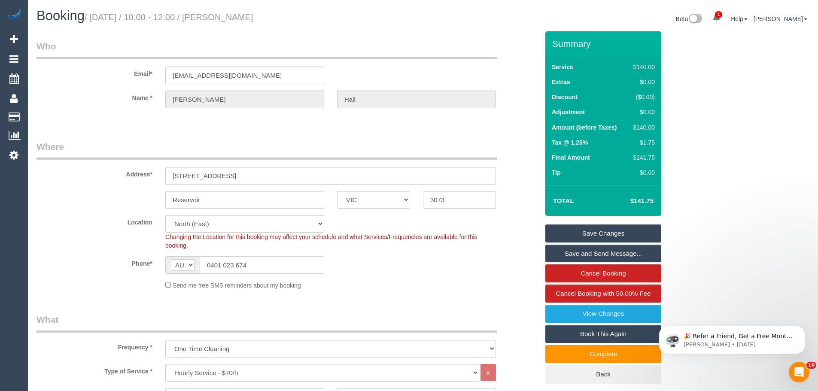
drag, startPoint x: 287, startPoint y: 19, endPoint x: 239, endPoint y: 18, distance: 48.1
click at [239, 18] on h1 "Booking / [DATE] / 10:00 - 12:00 / [PERSON_NAME]" at bounding box center [227, 16] width 380 height 15
copy small "[PERSON_NAME]"
drag, startPoint x: 252, startPoint y: 269, endPoint x: 156, endPoint y: 259, distance: 96.7
click at [156, 259] on div "Phone* AF AL DZ AD AO AI AQ AG AR AM AW AU AT AZ BS BH BD BB BY BE BZ BJ BM BT …" at bounding box center [288, 265] width 516 height 18
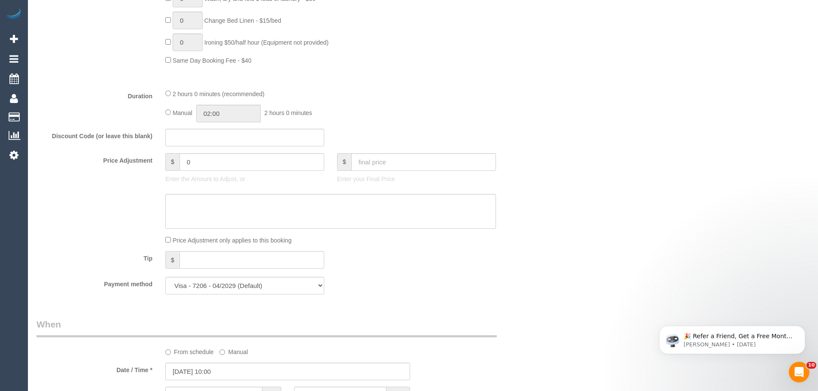
scroll to position [773, 0]
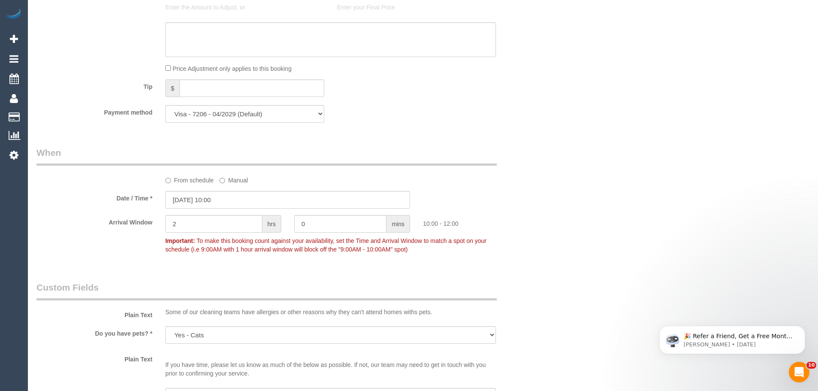
click at [192, 180] on label "From schedule" at bounding box center [189, 179] width 49 height 12
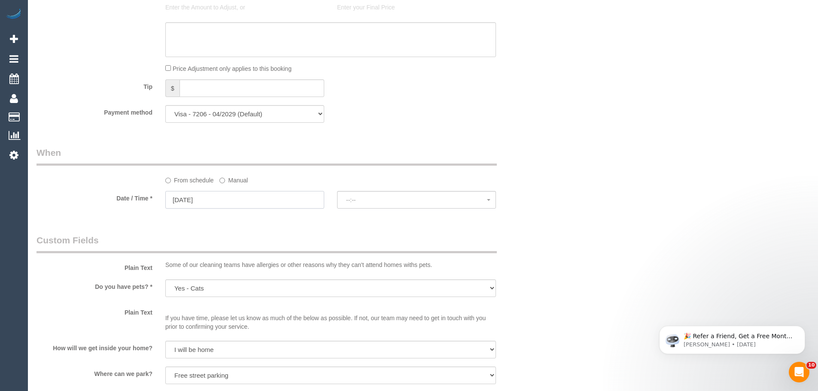
click at [188, 200] on input "[DATE]" at bounding box center [244, 200] width 159 height 18
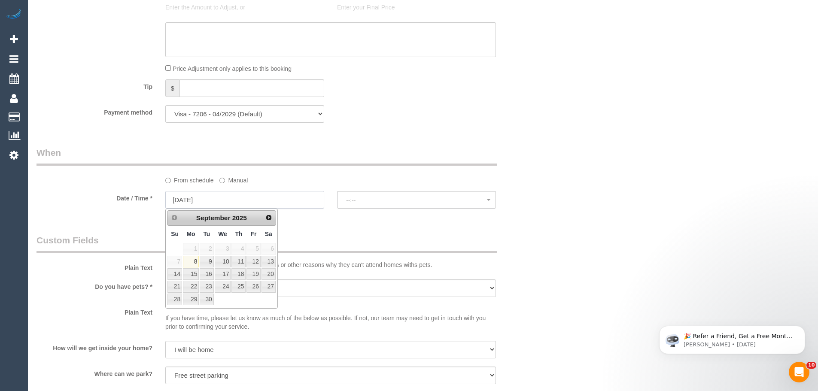
select select "spot6"
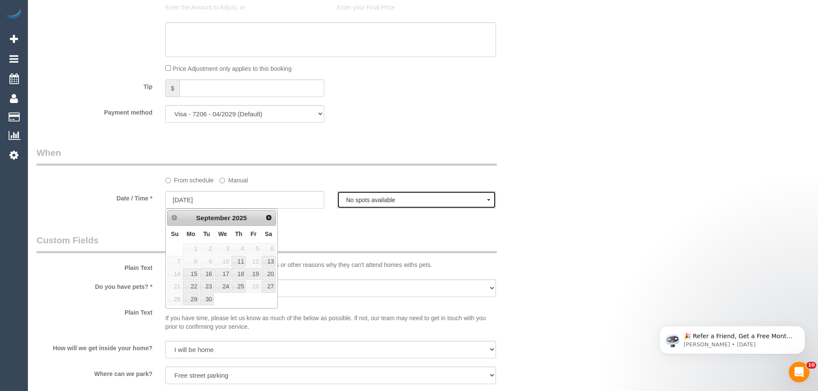
click at [372, 198] on span "No spots available" at bounding box center [416, 200] width 141 height 7
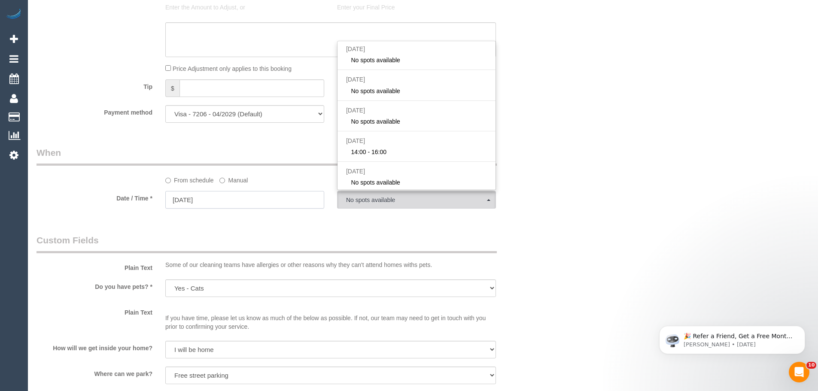
click at [239, 200] on input "[DATE]" at bounding box center [244, 200] width 159 height 18
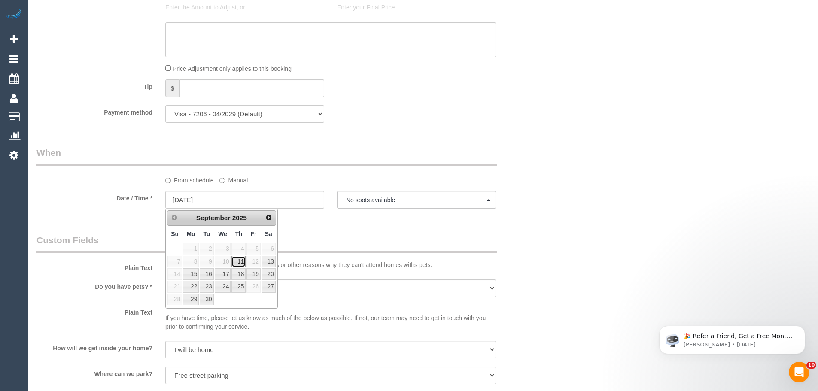
click at [241, 262] on link "11" at bounding box center [239, 262] width 14 height 12
type input "[DATE]"
select select "spot9"
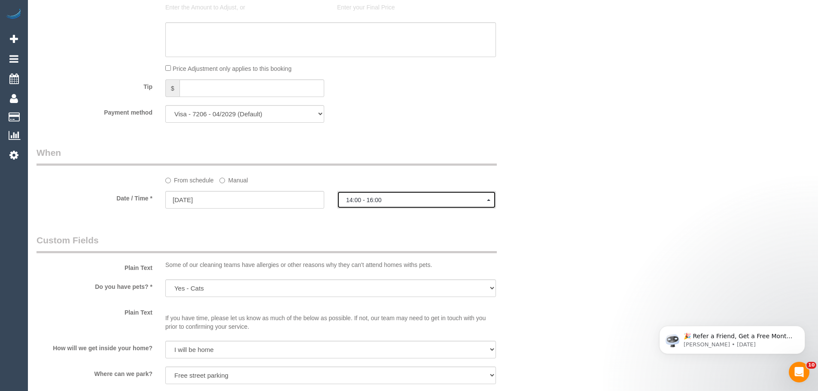
click at [390, 193] on button "14:00 - 16:00" at bounding box center [416, 200] width 159 height 18
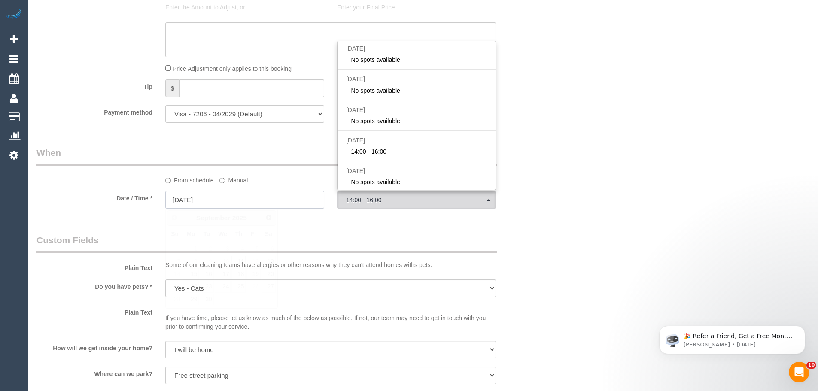
click at [232, 200] on input "11/09/2025" at bounding box center [244, 200] width 159 height 18
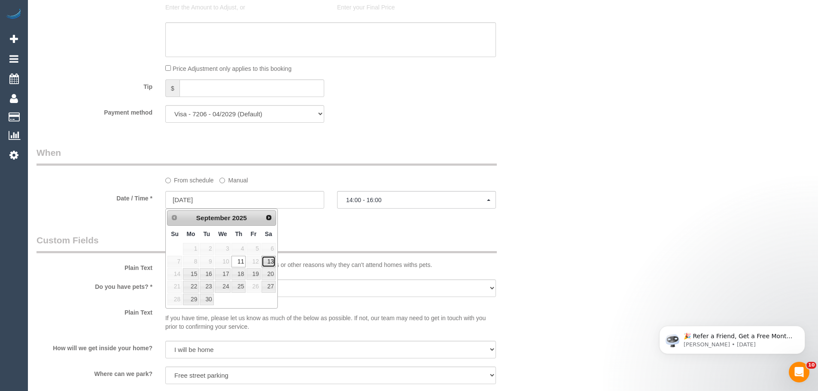
click at [274, 263] on link "13" at bounding box center [269, 262] width 14 height 12
type input "13/09/2025"
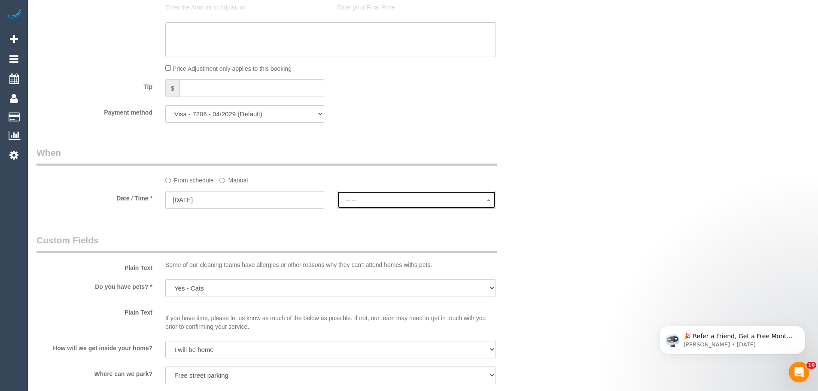
click at [356, 208] on button "--:--" at bounding box center [416, 200] width 159 height 18
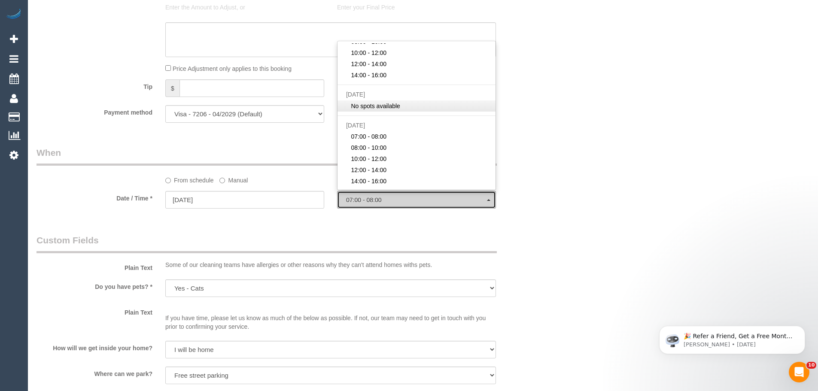
scroll to position [43, 0]
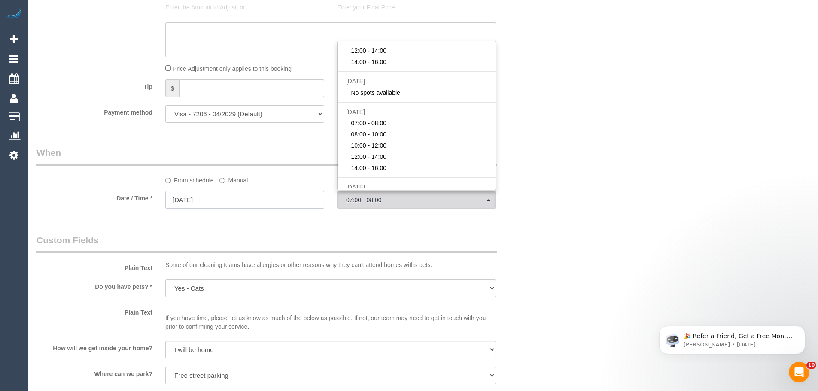
click at [217, 205] on input "13/09/2025" at bounding box center [244, 200] width 159 height 18
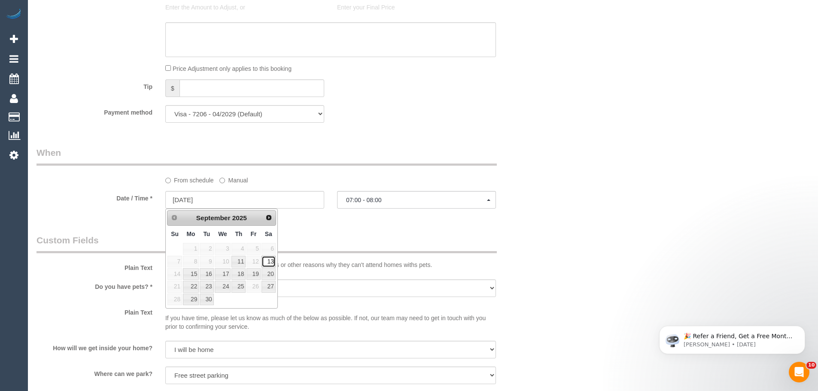
click at [266, 264] on link "13" at bounding box center [269, 262] width 14 height 12
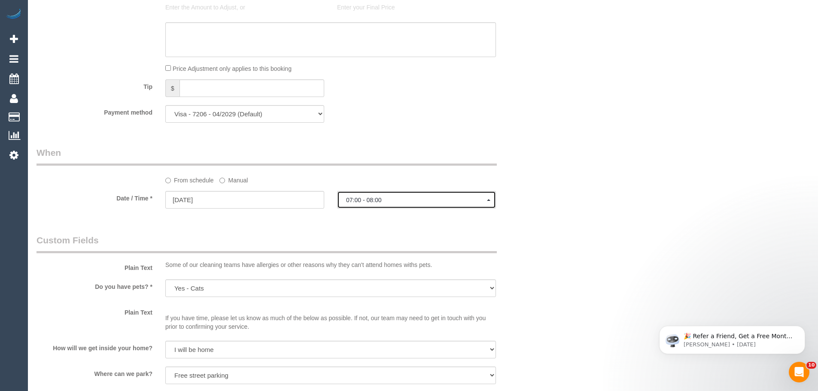
click at [373, 199] on span "07:00 - 08:00" at bounding box center [416, 200] width 141 height 7
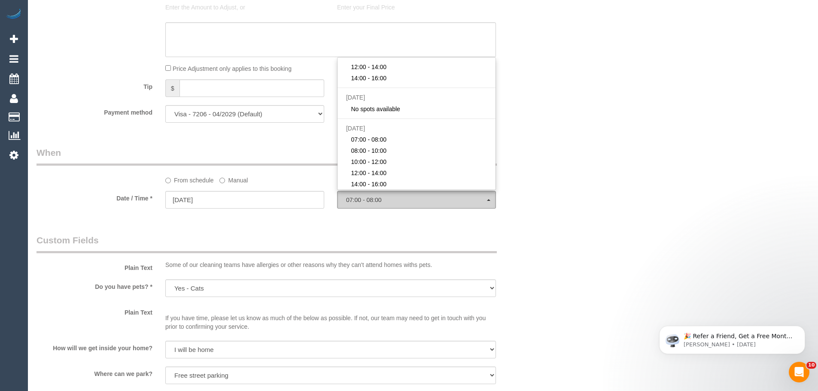
scroll to position [0, 0]
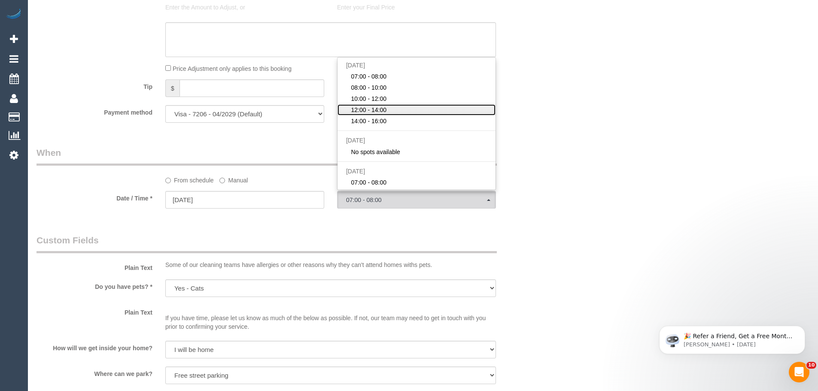
click at [365, 110] on span "12:00 - 14:00" at bounding box center [369, 110] width 36 height 9
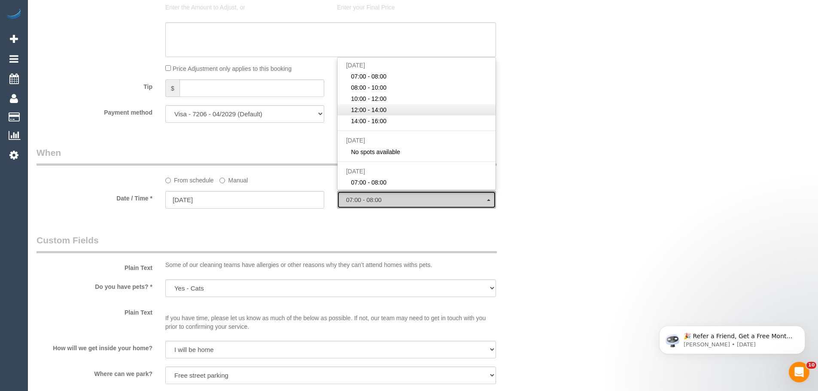
select select "spot14"
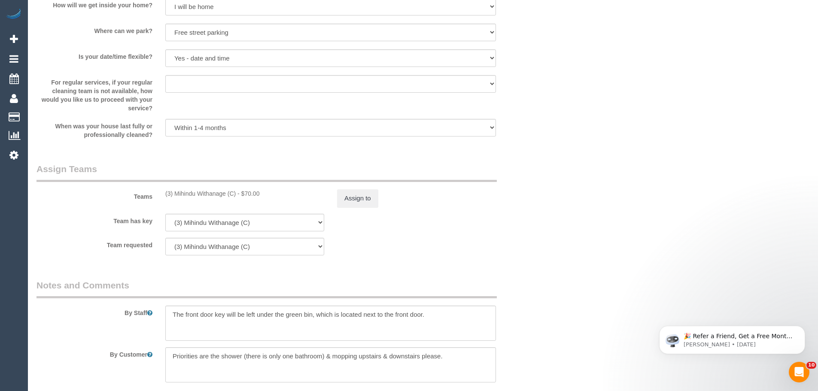
scroll to position [1117, 0]
drag, startPoint x: 237, startPoint y: 195, endPoint x: 165, endPoint y: 196, distance: 72.6
click at [165, 196] on div "(3) Mihindu Withanage (C) - $70.00" at bounding box center [245, 193] width 172 height 9
copy div "(3) Mihindu Withanage (C)"
click at [363, 198] on button "Assign to" at bounding box center [357, 198] width 41 height 18
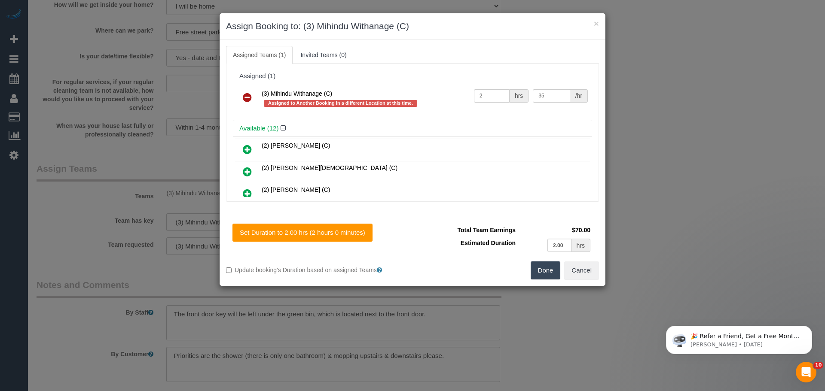
click at [250, 96] on icon at bounding box center [247, 97] width 9 height 10
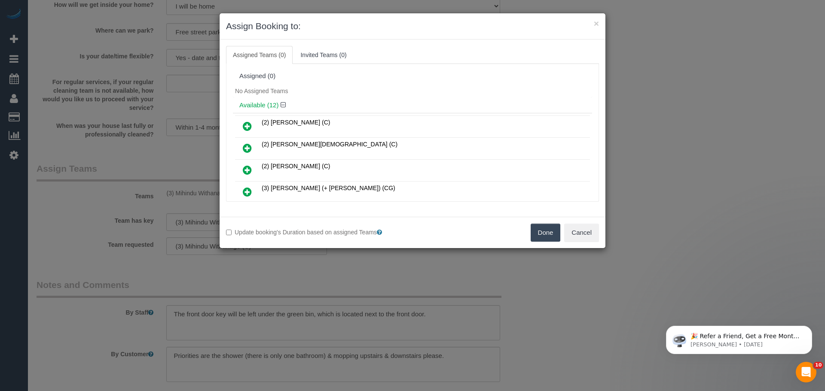
click at [538, 235] on button "Done" at bounding box center [546, 233] width 30 height 18
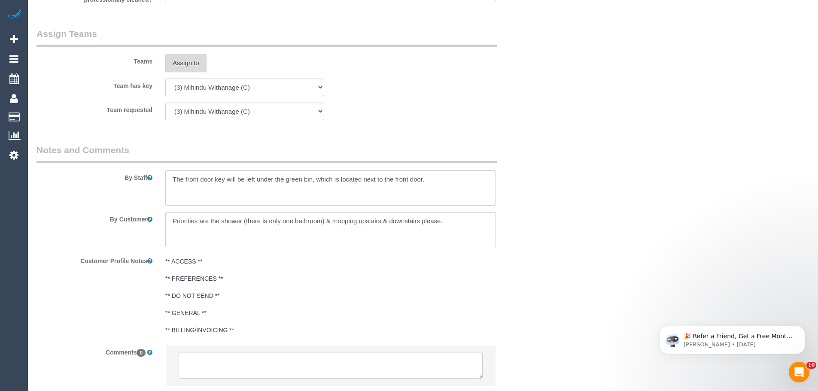
scroll to position [1309, 0]
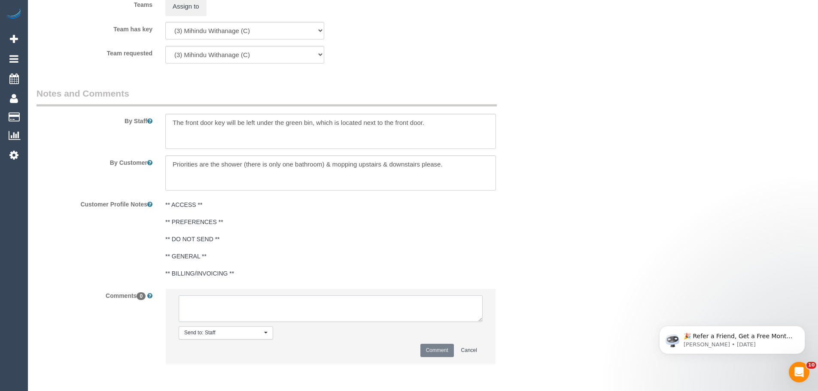
click at [232, 311] on textarea at bounding box center [331, 309] width 304 height 27
paste textarea "(3) Mihindu Withanage (C)"
type textarea "(3) Mihindu Withanage (C)"
drag, startPoint x: 284, startPoint y: 305, endPoint x: 43, endPoint y: 308, distance: 240.6
click at [43, 308] on div "Comments 0 Send to: Staff Nothing selected Send to: Staff Send to: Customer Sen…" at bounding box center [288, 331] width 516 height 84
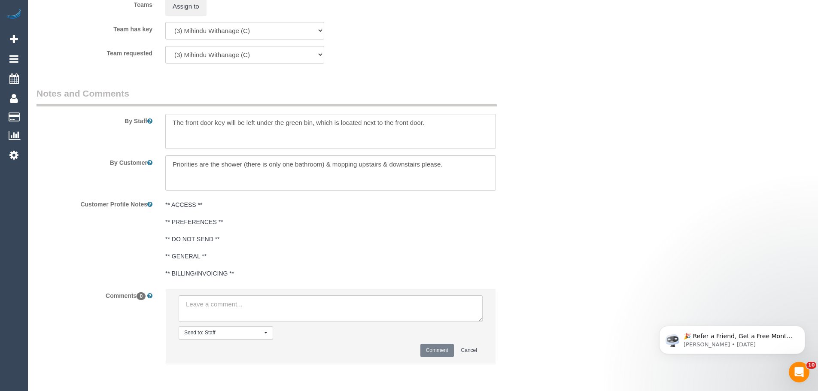
drag, startPoint x: 576, startPoint y: 147, endPoint x: 546, endPoint y: 185, distance: 48.6
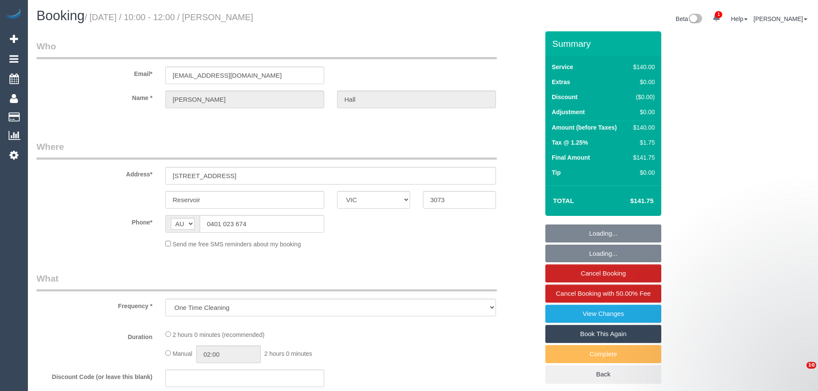
select select "VIC"
select select "string:stripe-pm_1QT9V72GScqysDRVJDC4yHoc"
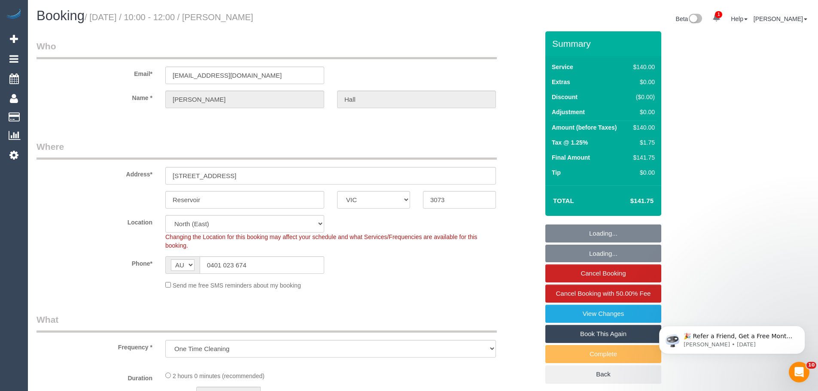
select select "object:858"
select select "number:29"
select select "number:14"
select select "number:19"
select select "number:22"
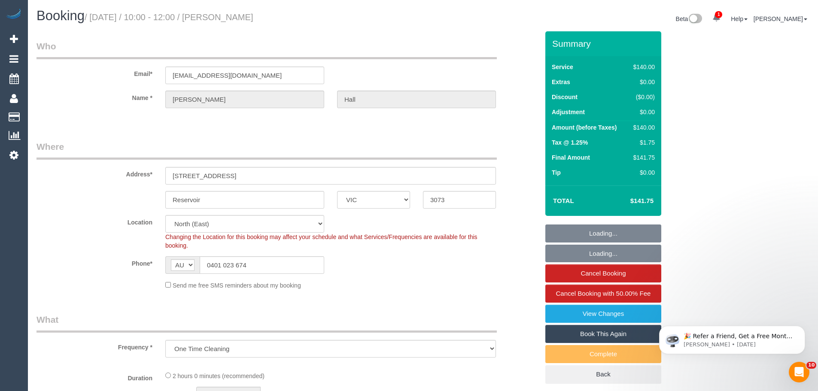
select select "number:13"
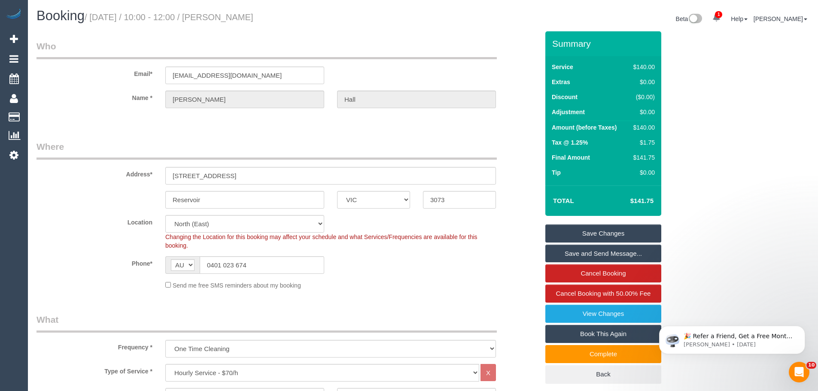
drag, startPoint x: 662, startPoint y: 155, endPoint x: 657, endPoint y: 208, distance: 53.0
click at [304, 10] on h1 "Booking / [DATE] / 10:00 - 12:00 / [PERSON_NAME]" at bounding box center [227, 16] width 380 height 15
drag, startPoint x: 304, startPoint y: 19, endPoint x: 237, endPoint y: 22, distance: 67.5
click at [237, 22] on h1 "Booking / [DATE] / 10:00 - 12:00 / [PERSON_NAME]" at bounding box center [227, 16] width 380 height 15
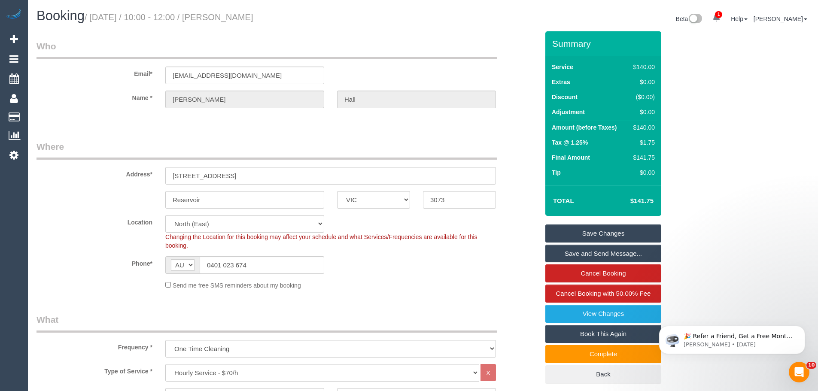
copy small "[PERSON_NAME]"
click at [243, 195] on input "Reservoir" at bounding box center [244, 200] width 159 height 18
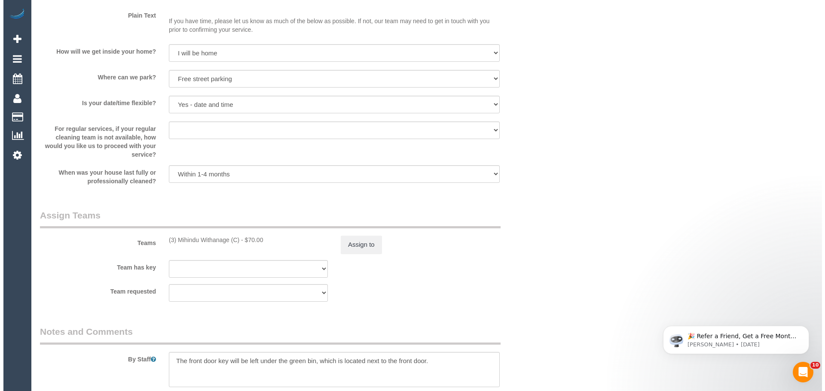
scroll to position [1203, 0]
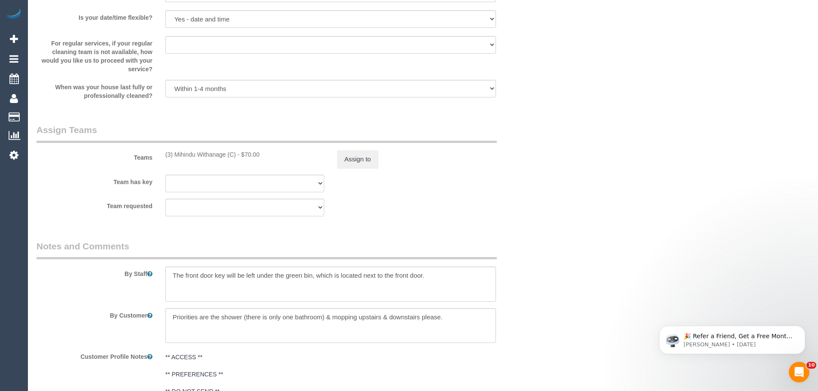
drag, startPoint x: 236, startPoint y: 156, endPoint x: 158, endPoint y: 161, distance: 78.3
click at [158, 161] on div "Teams (3) Mihindu Withanage (C) - $70.00 Assign to" at bounding box center [288, 146] width 516 height 45
copy div "(3) Mihindu Withanage (C)"
click at [351, 156] on button "Assign to" at bounding box center [357, 159] width 41 height 18
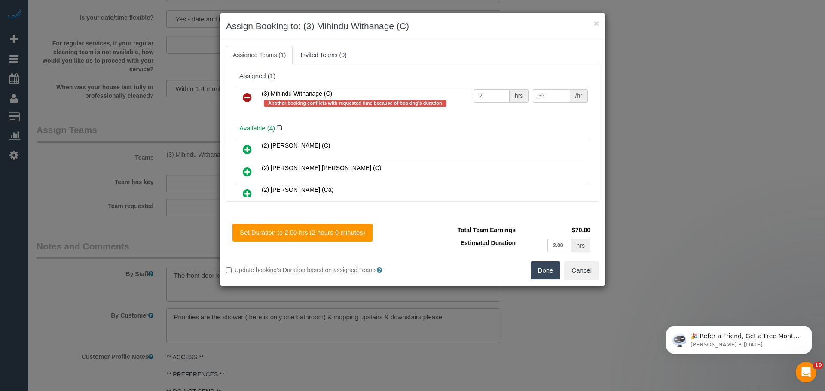
drag, startPoint x: 248, startPoint y: 94, endPoint x: 257, endPoint y: 98, distance: 9.7
click at [248, 94] on icon at bounding box center [247, 97] width 9 height 10
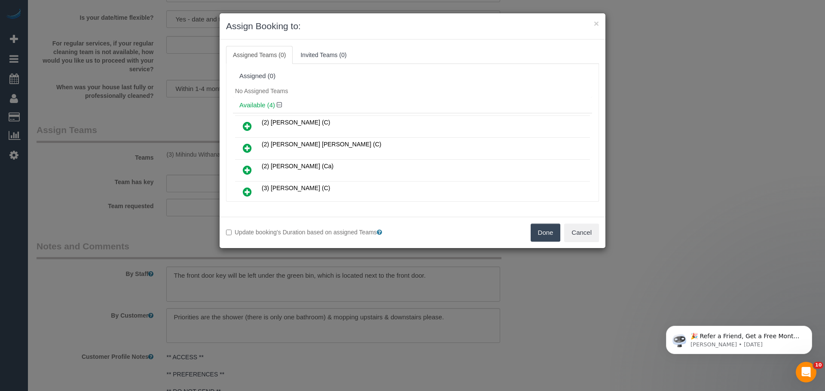
click at [543, 232] on button "Done" at bounding box center [546, 233] width 30 height 18
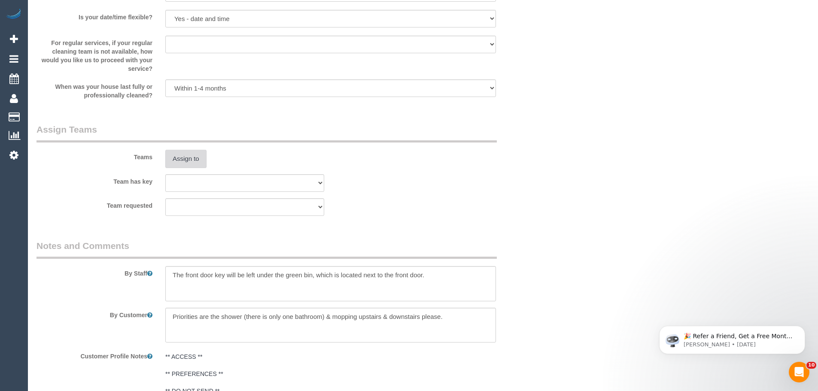
scroll to position [1355, 0]
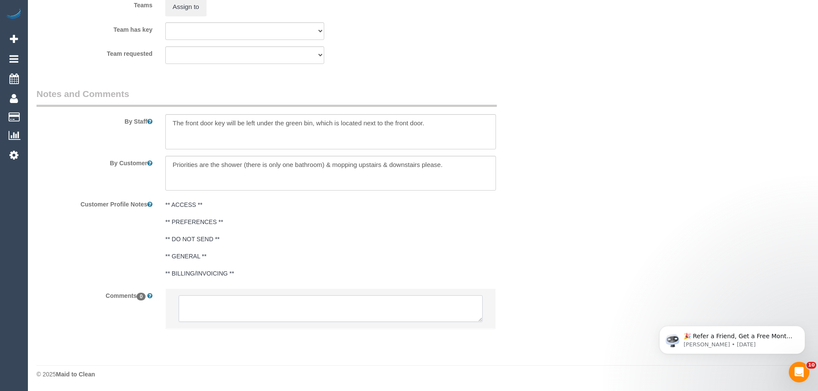
click at [278, 307] on textarea at bounding box center [331, 309] width 304 height 27
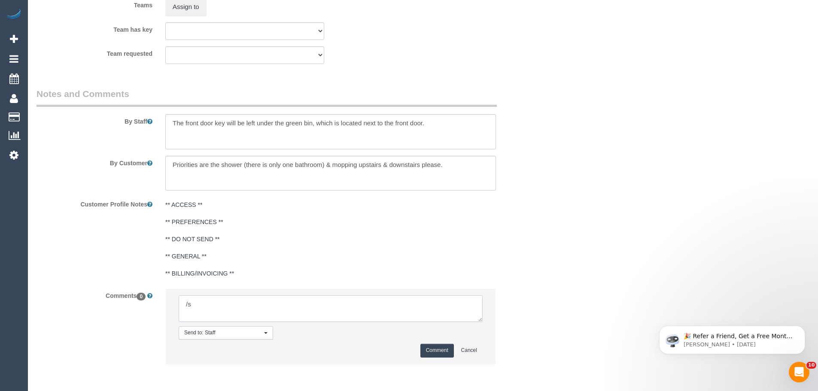
type textarea "/"
paste textarea "Cleaner(s) Unassigned: Reason Unassigned: Contact via: Which message sent: Addi…"
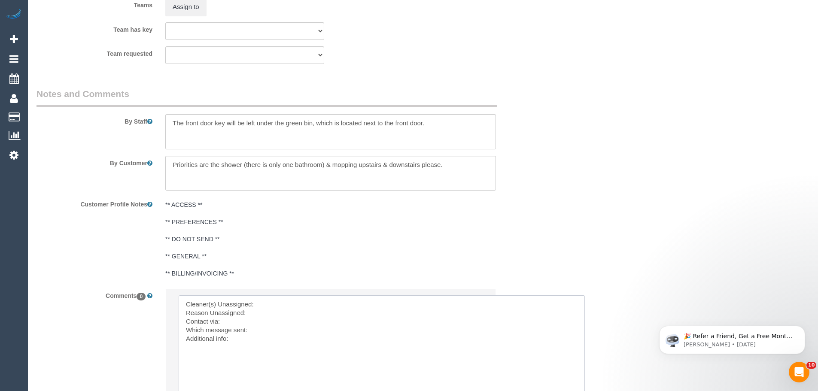
drag, startPoint x: 498, startPoint y: 336, endPoint x: 583, endPoint y: 412, distance: 114.1
click at [278, 304] on textarea at bounding box center [382, 355] width 407 height 119
paste textarea "(3) Mihindu Withanage (C)"
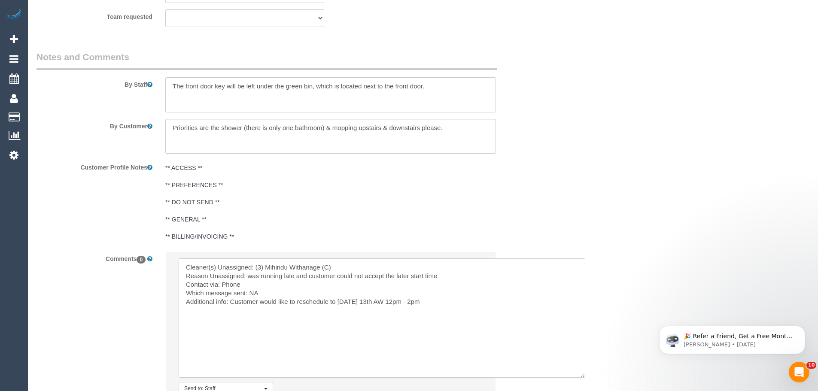
scroll to position [1441, 0]
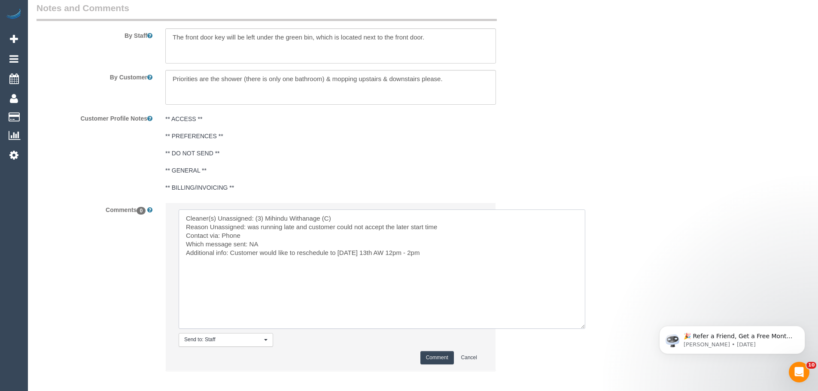
type textarea "Cleaner(s) Unassigned: (3) Mihindu Withanage (C) Reason Unassigned: was running…"
click at [432, 359] on button "Comment" at bounding box center [438, 357] width 34 height 13
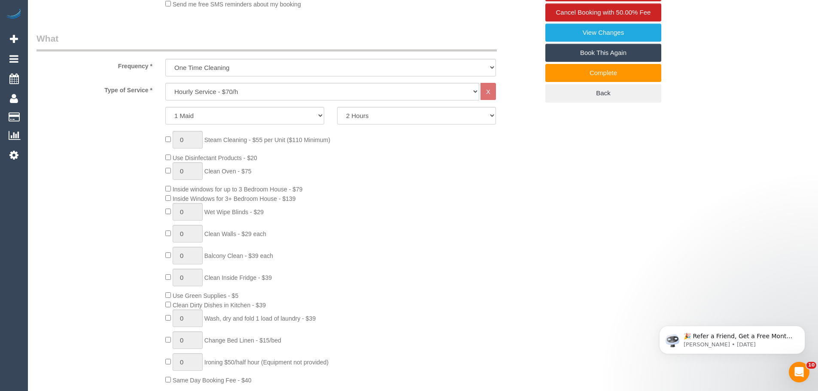
scroll to position [24, 0]
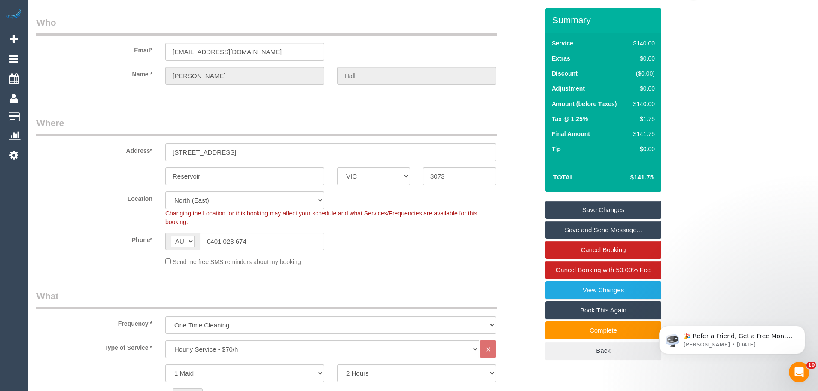
click at [591, 210] on link "Save Changes" at bounding box center [604, 210] width 116 height 18
